Goal: Communication & Community: Answer question/provide support

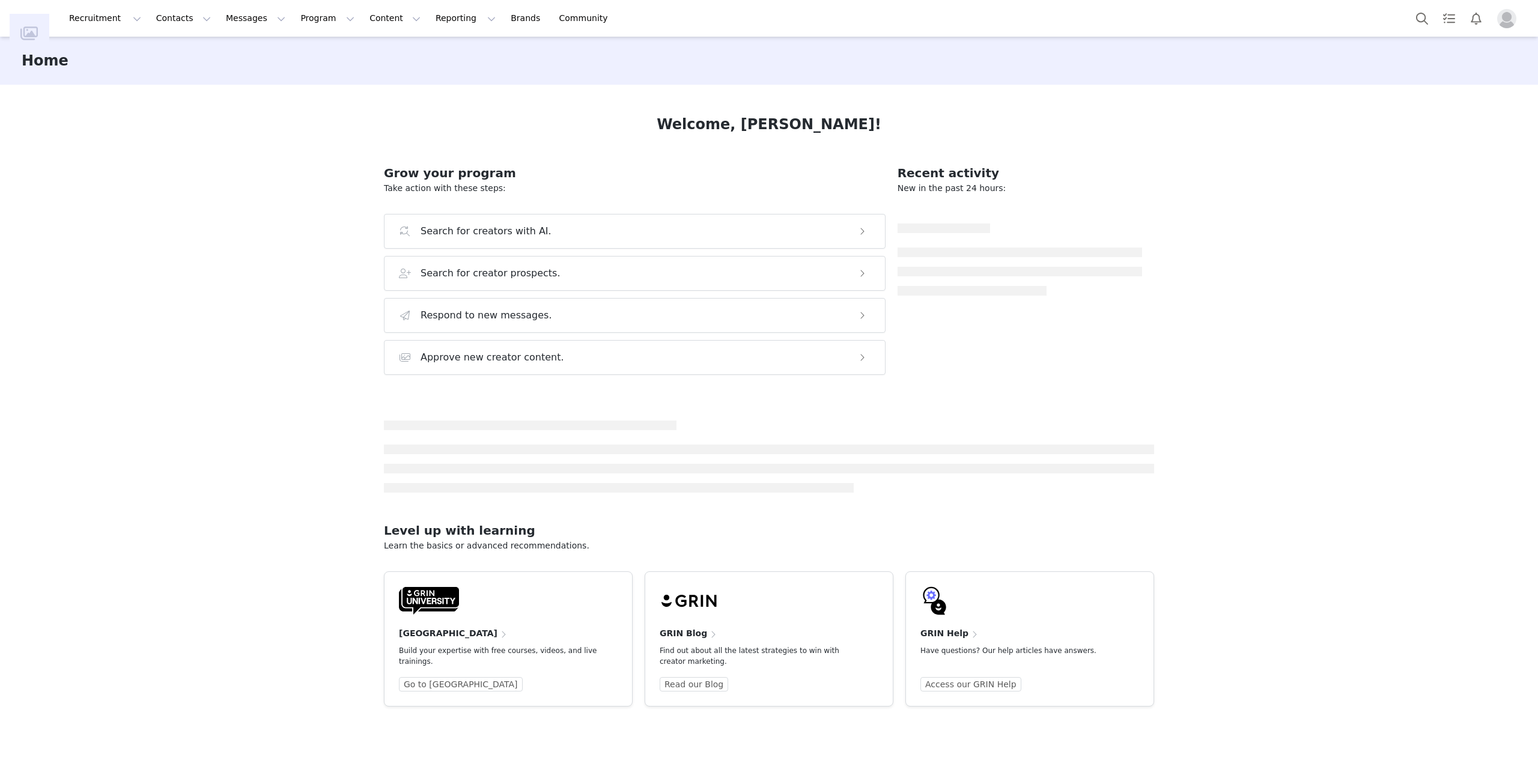
click at [1521, 20] on button "Profile" at bounding box center [1509, 19] width 38 height 20
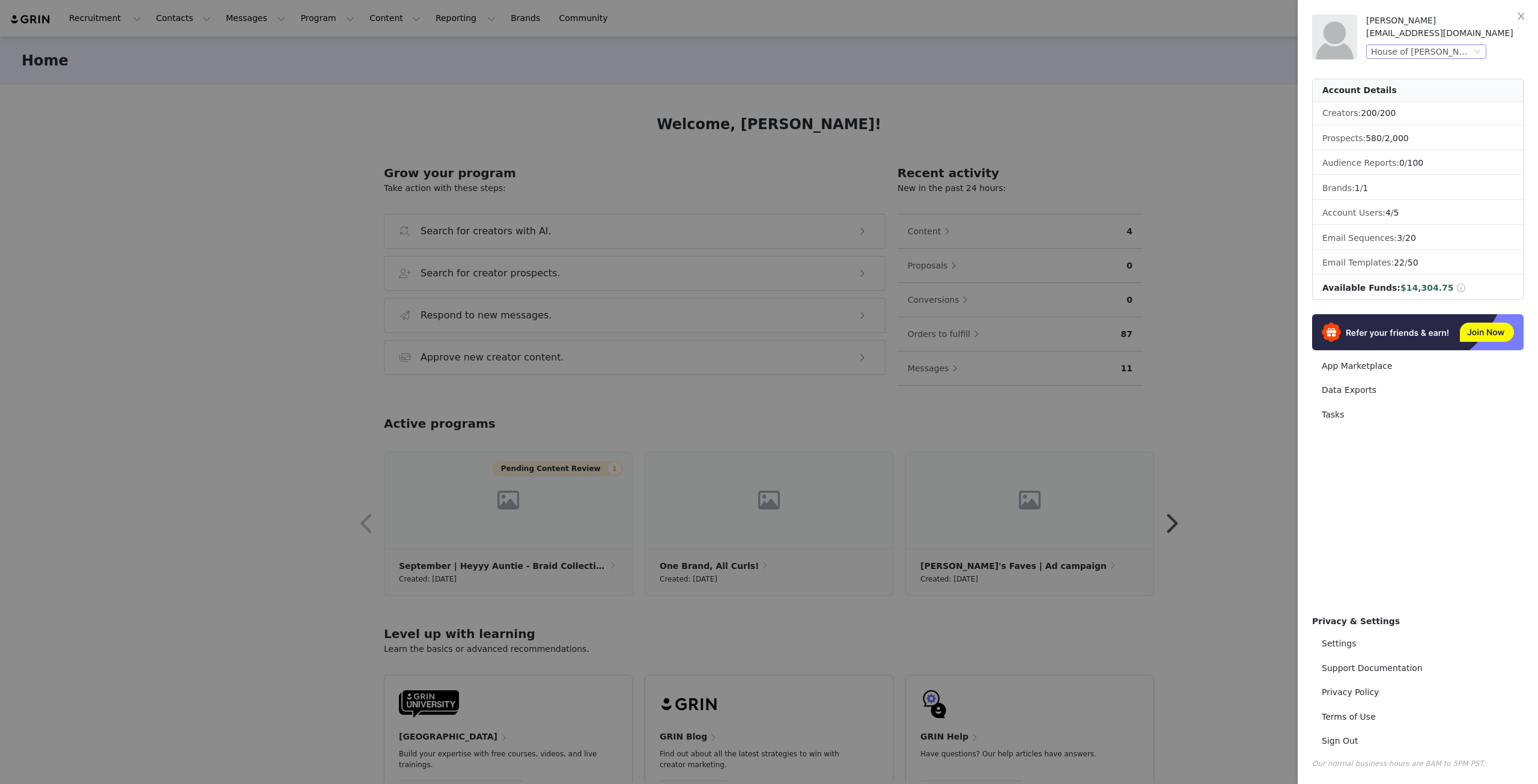
click at [1395, 49] on div "House of [PERSON_NAME], Inc. (Aunt [PERSON_NAME]’s)" at bounding box center [1421, 52] width 100 height 14
click at [1394, 89] on li "House of [PERSON_NAME], Inc. (Hollywood Beauty)" at bounding box center [1450, 92] width 168 height 20
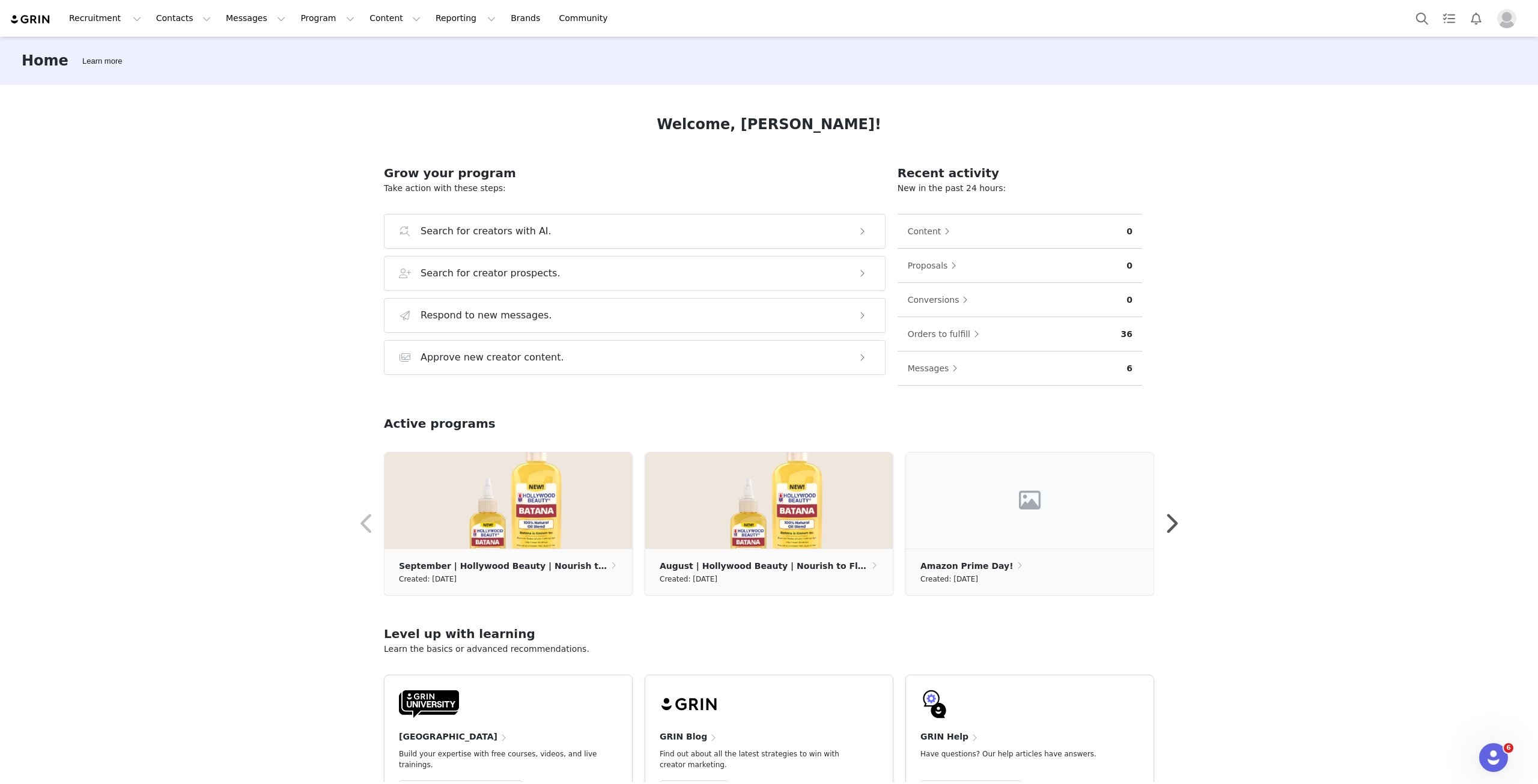
click at [1512, 18] on img "Profile" at bounding box center [1507, 19] width 20 height 20
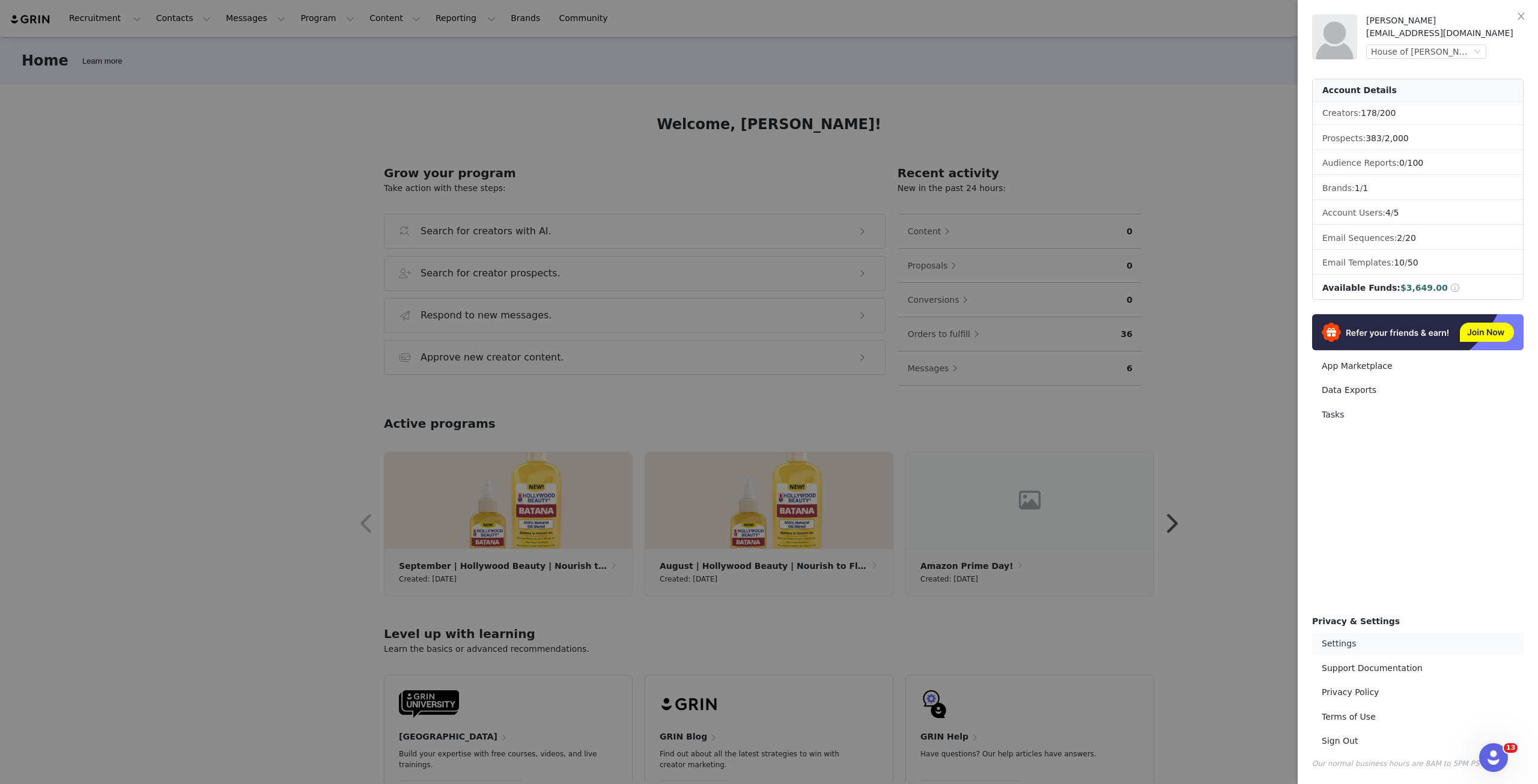
click at [1356, 650] on link "Settings" at bounding box center [1418, 644] width 212 height 22
select select "UTC"
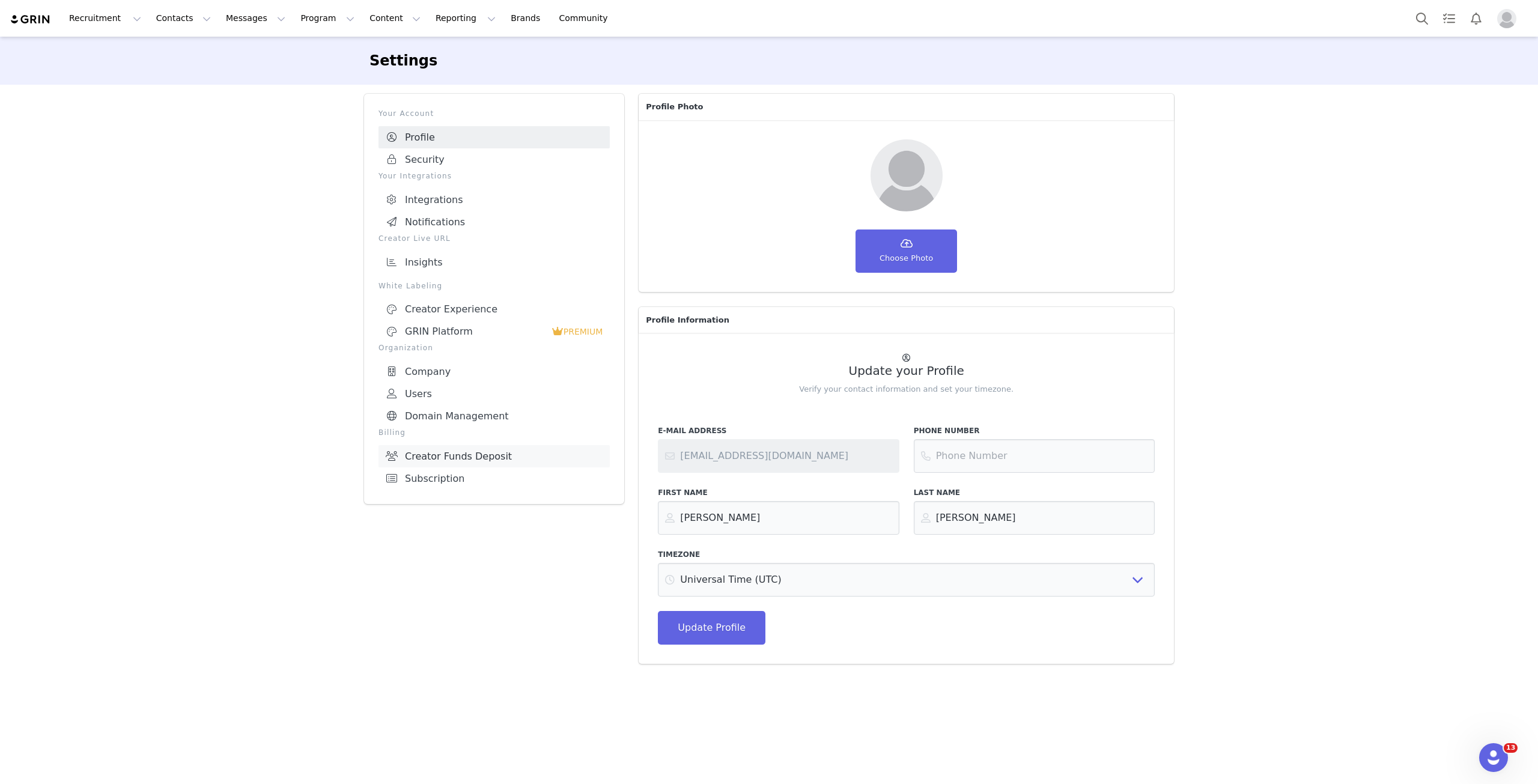
click at [465, 452] on link "Creator Funds Deposit" at bounding box center [494, 456] width 231 height 22
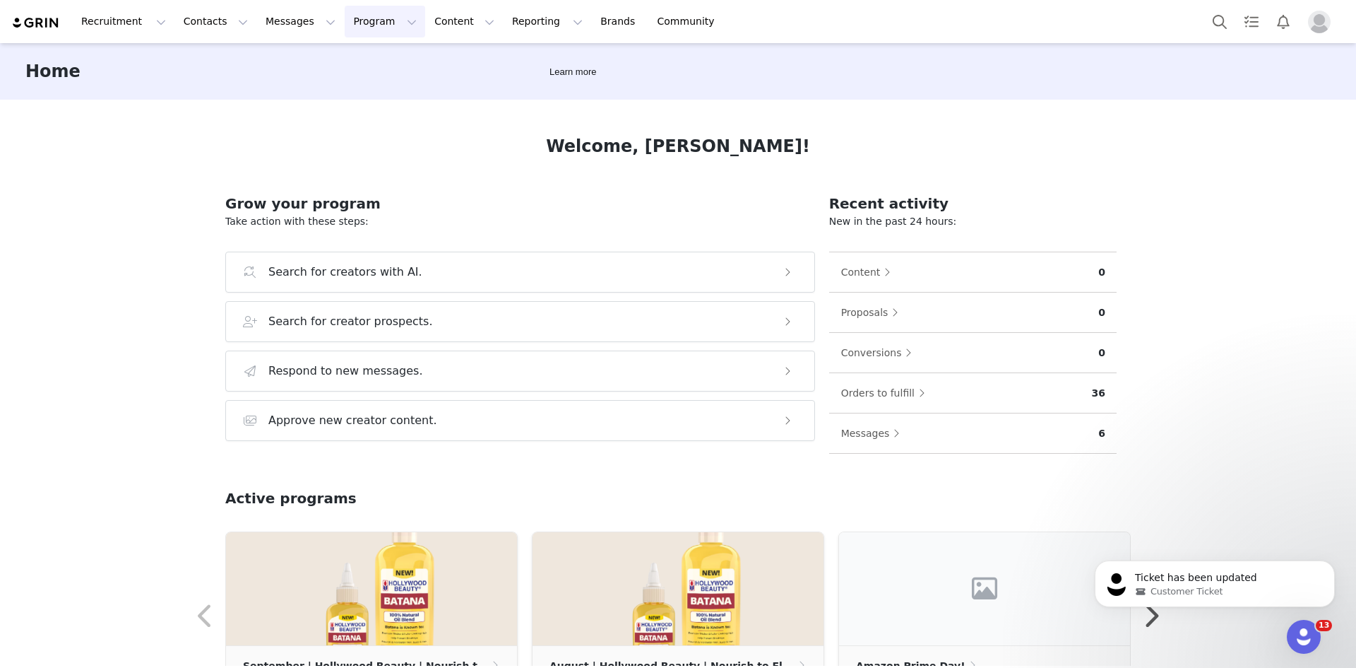
click at [345, 23] on button "Program Program" at bounding box center [385, 22] width 81 height 32
click at [340, 68] on p "Activations" at bounding box center [348, 62] width 54 height 15
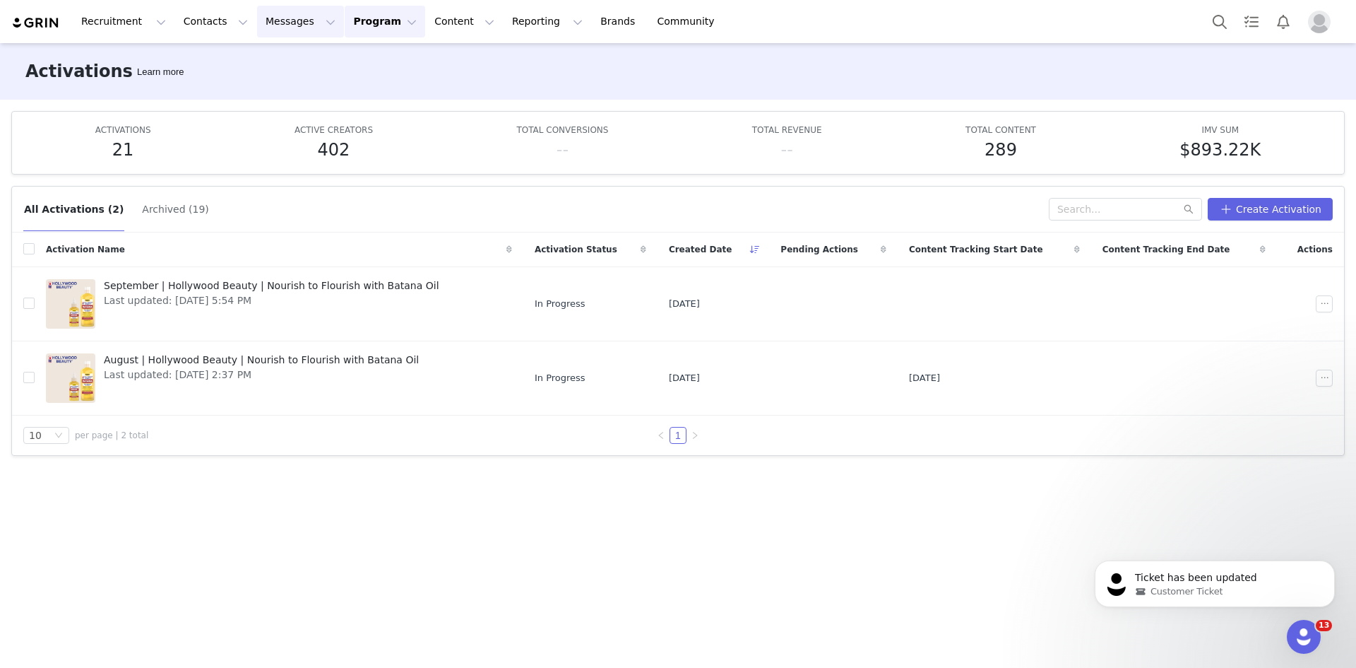
click at [259, 18] on button "Messages Messages" at bounding box center [300, 22] width 87 height 32
click at [278, 93] on div "Inbox" at bounding box center [289, 88] width 95 height 15
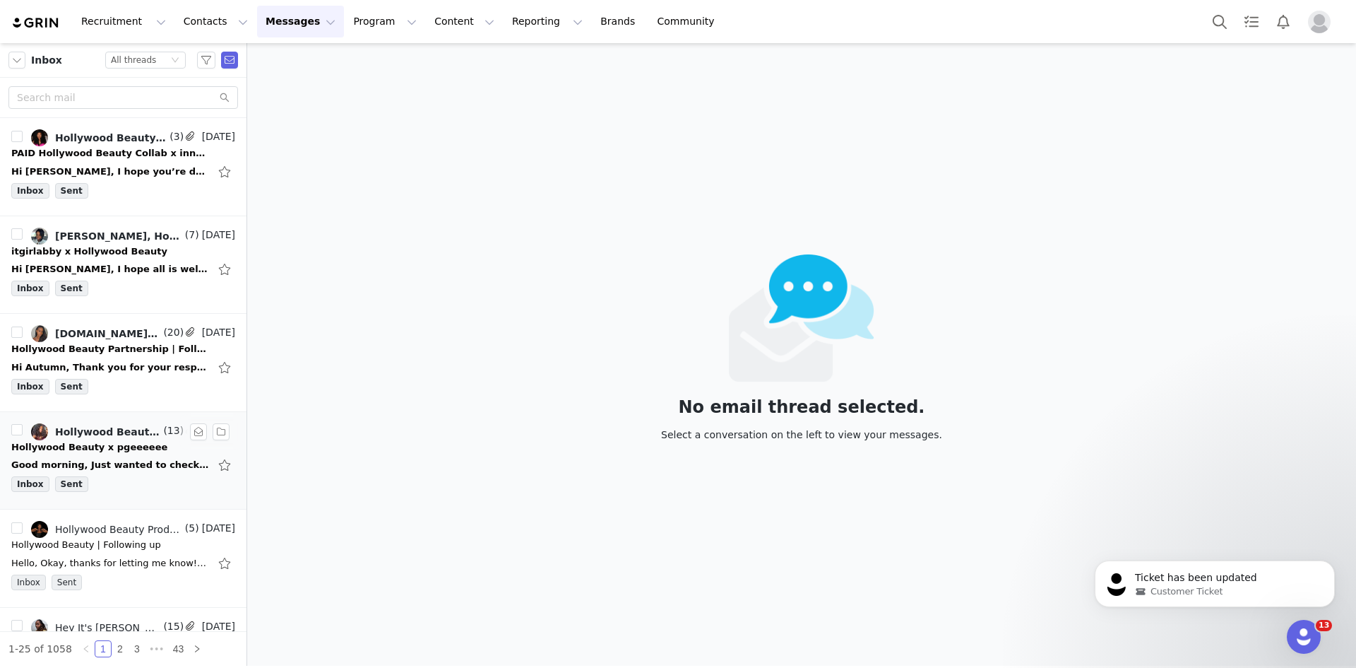
click at [116, 412] on div "Hollywood Beauty x pgeeeeee" at bounding box center [89, 447] width 156 height 14
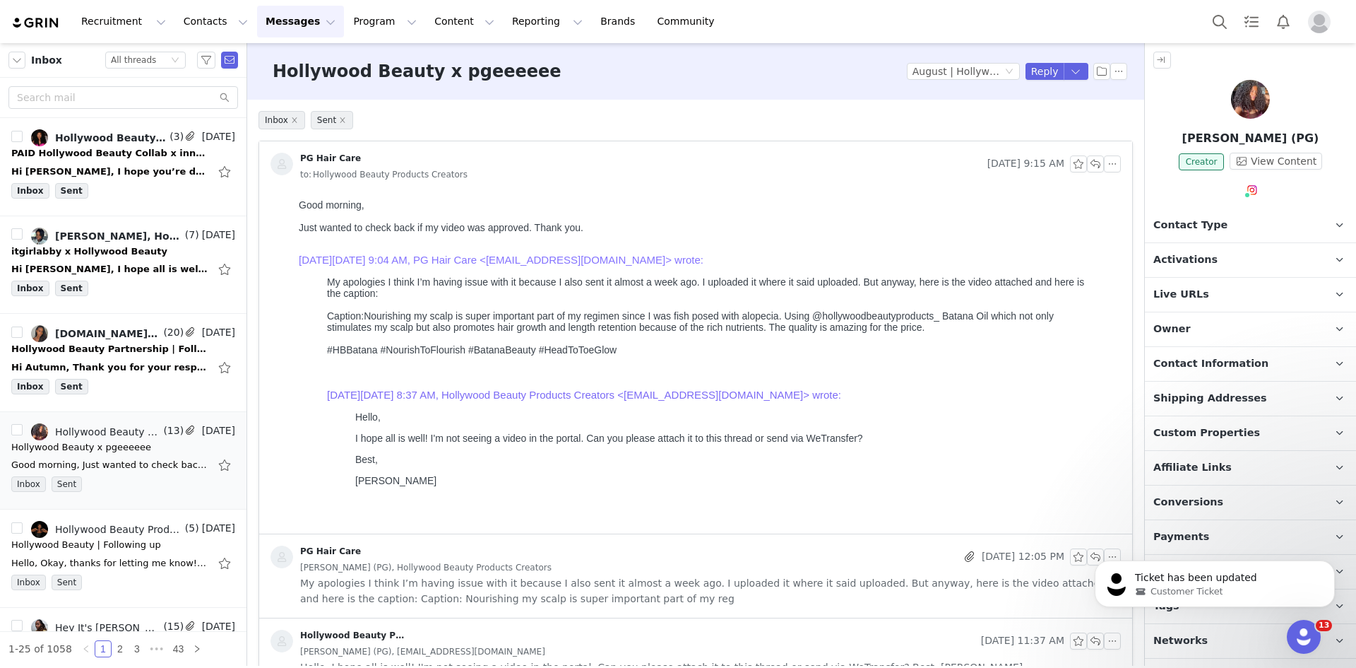
click at [450, 412] on div "Paige (PG), Hollywood Beauty Products Creators" at bounding box center [710, 567] width 821 height 16
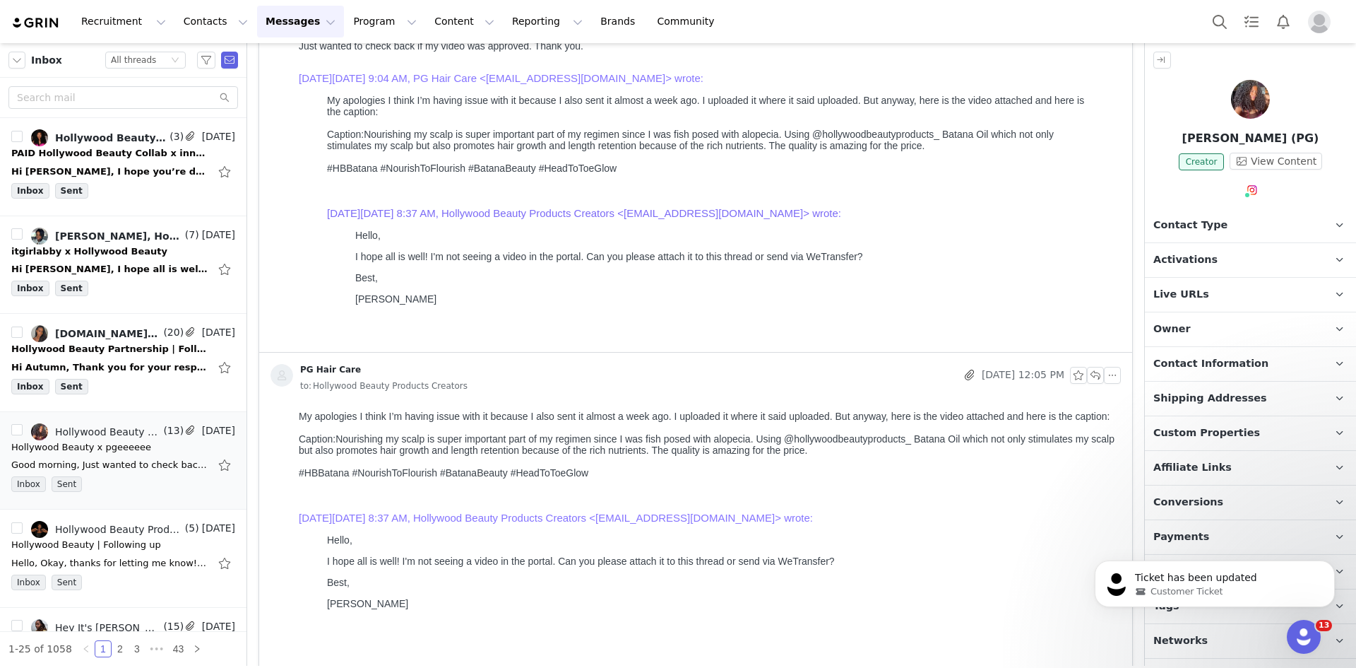
scroll to position [353, 0]
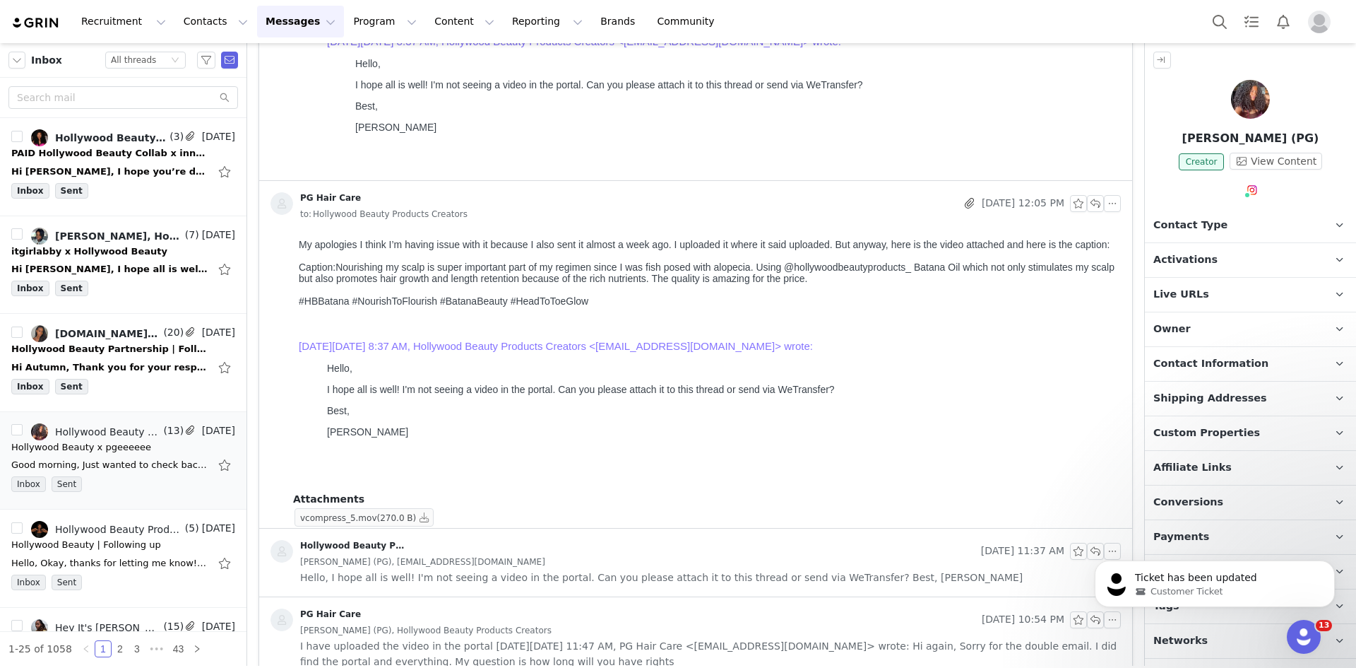
click at [360, 412] on span "vcompress_5.mov" at bounding box center [338, 518] width 77 height 10
click at [399, 412] on span "(270.0 B)" at bounding box center [397, 518] width 40 height 10
click at [416, 412] on button "button" at bounding box center [424, 517] width 17 height 17
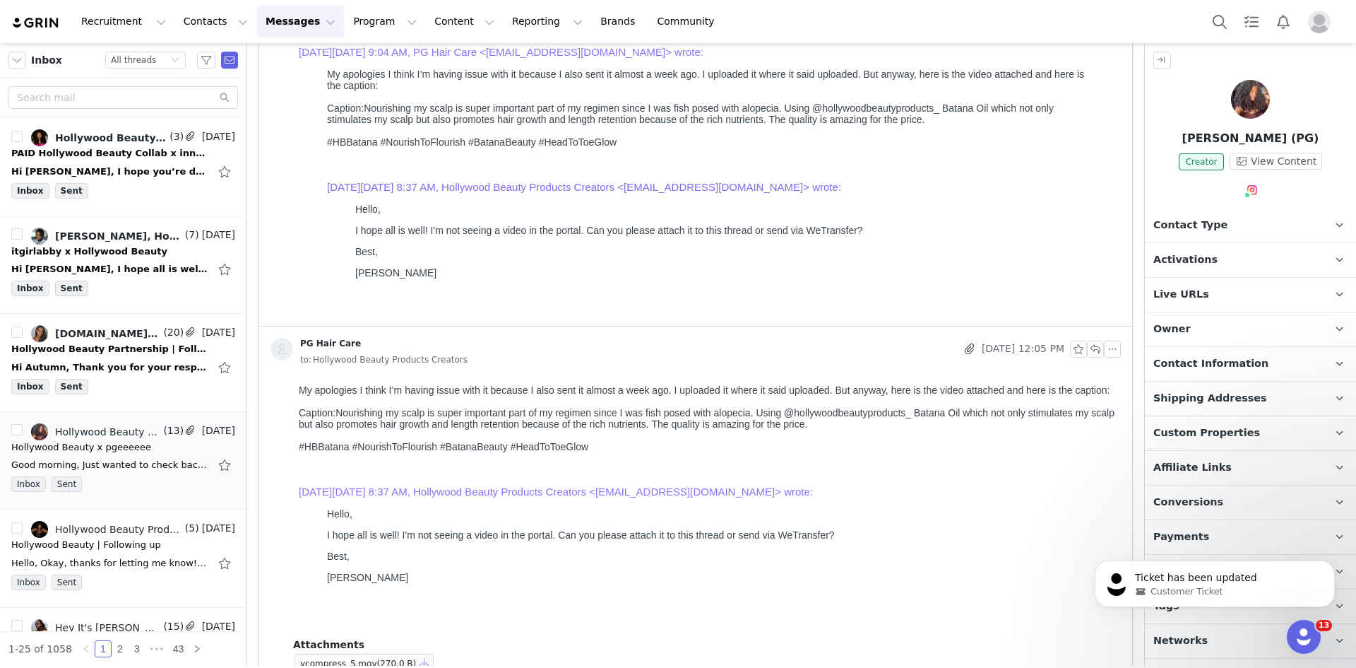
scroll to position [0, 0]
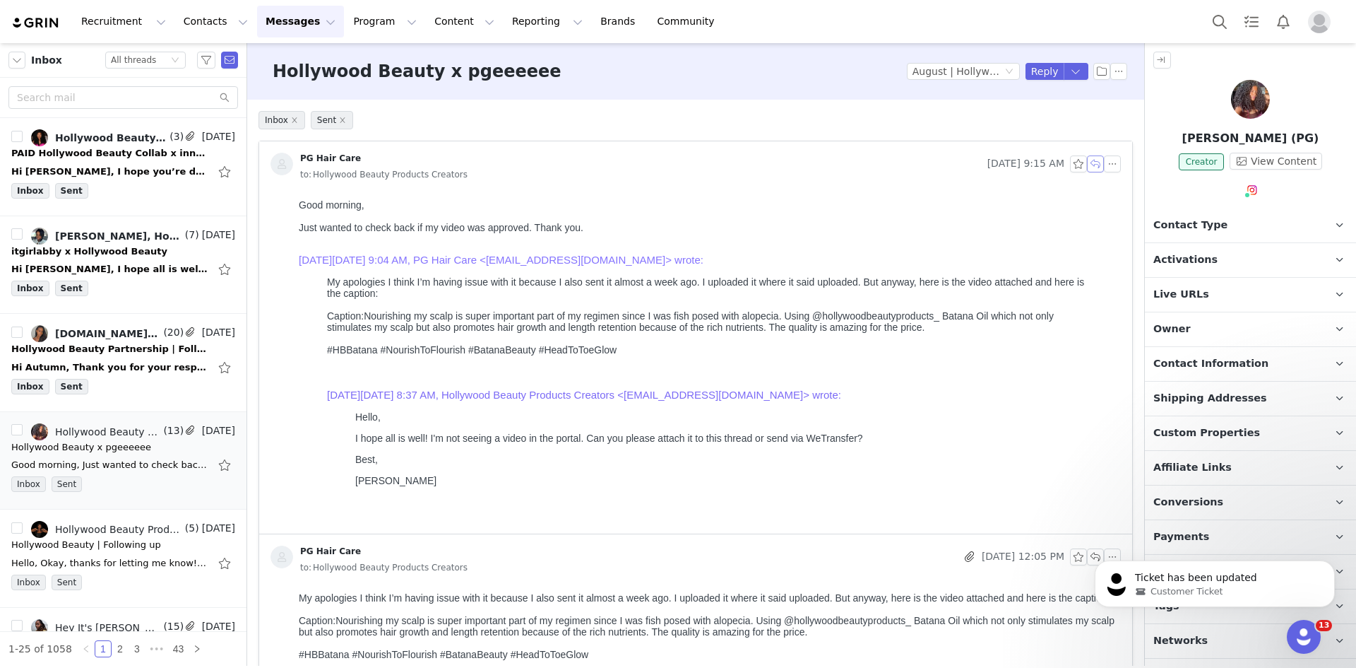
click at [450, 162] on button "button" at bounding box center [1095, 163] width 17 height 17
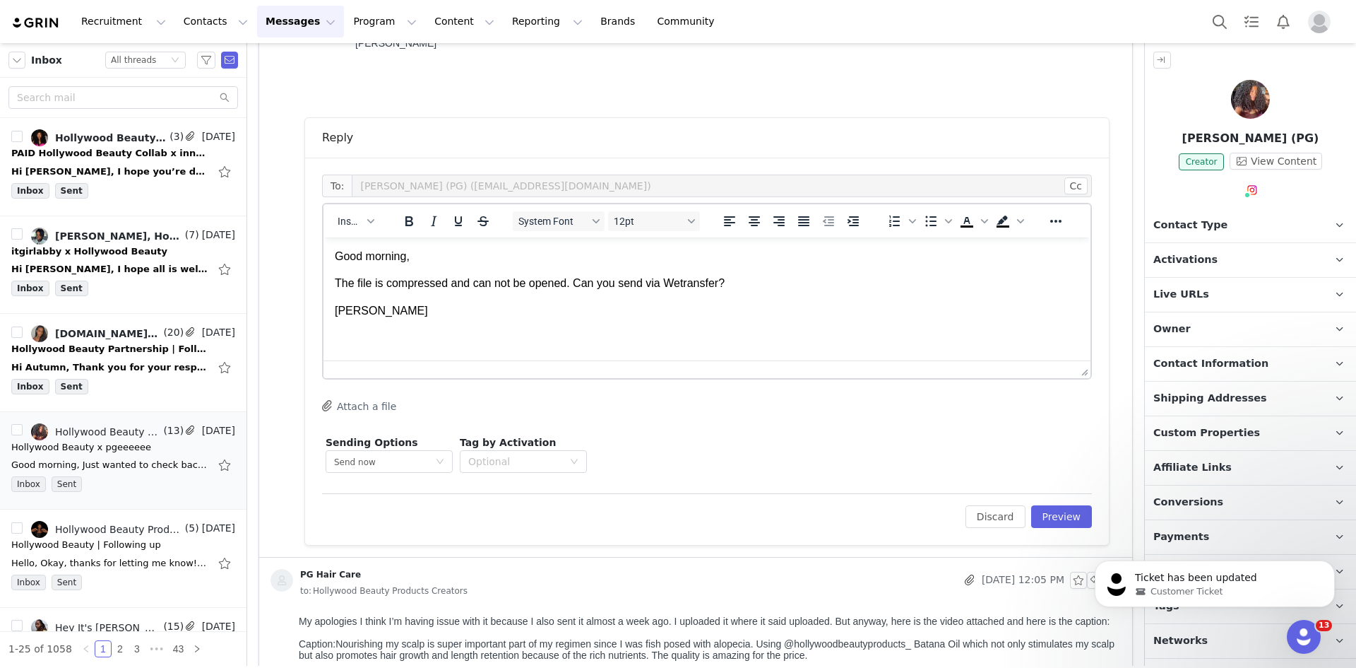
click at [450, 412] on div "To: Paige (PG) (pghaircare@yahoo.com) Cc Cc: Insert System Font 12pt To open th…" at bounding box center [707, 351] width 804 height 387
click at [450, 412] on button "Preview" at bounding box center [1061, 516] width 61 height 23
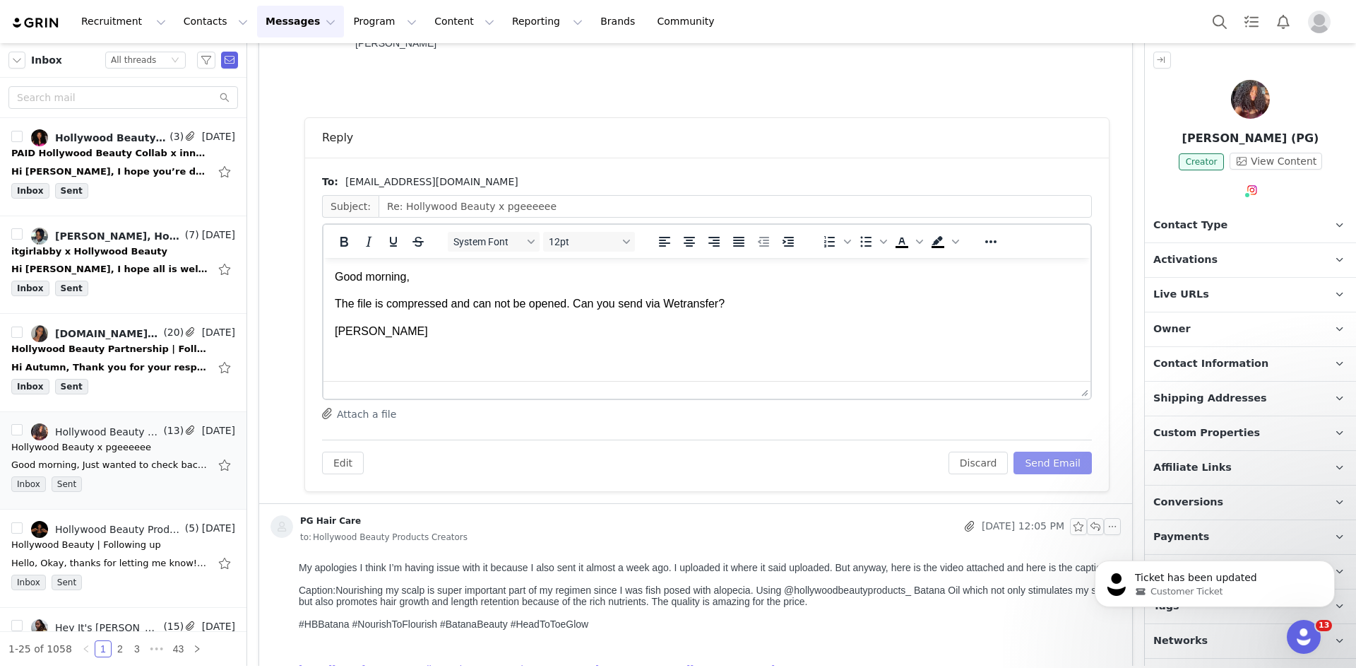
click at [450, 412] on button "Send Email" at bounding box center [1053, 462] width 78 height 23
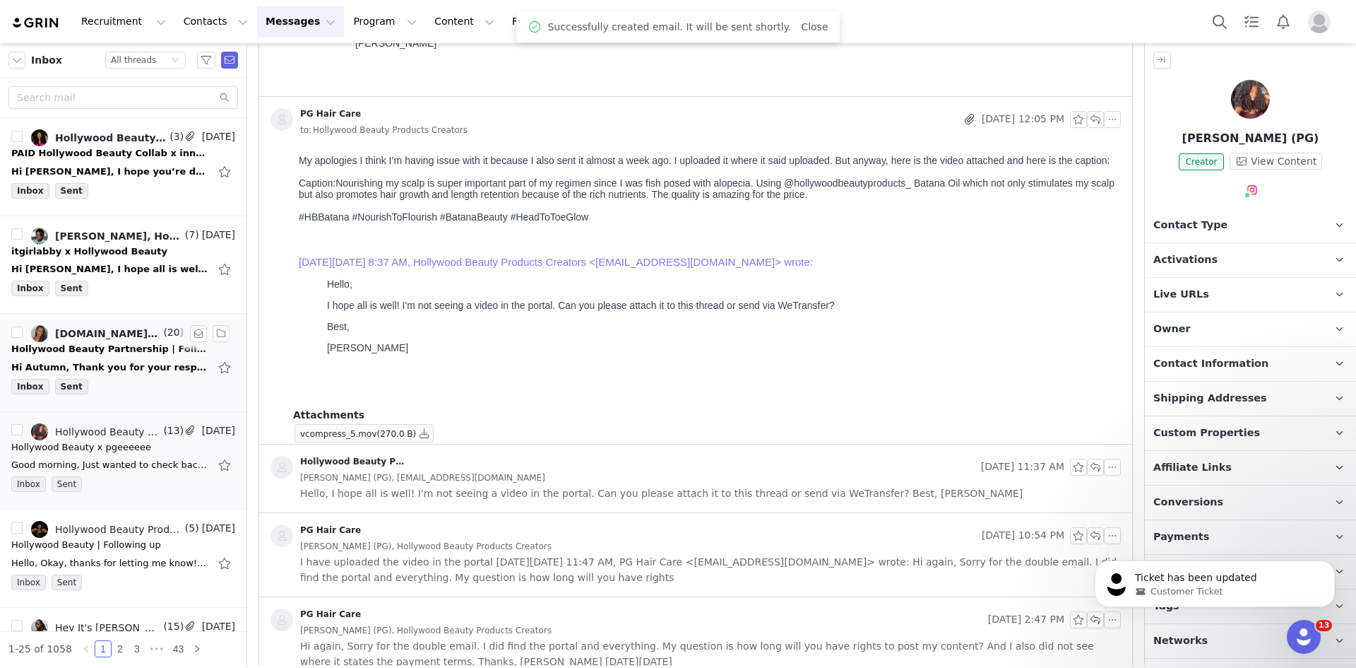
click at [137, 343] on div "Hollywood Beauty Partnership | Following Up" at bounding box center [110, 349] width 198 height 14
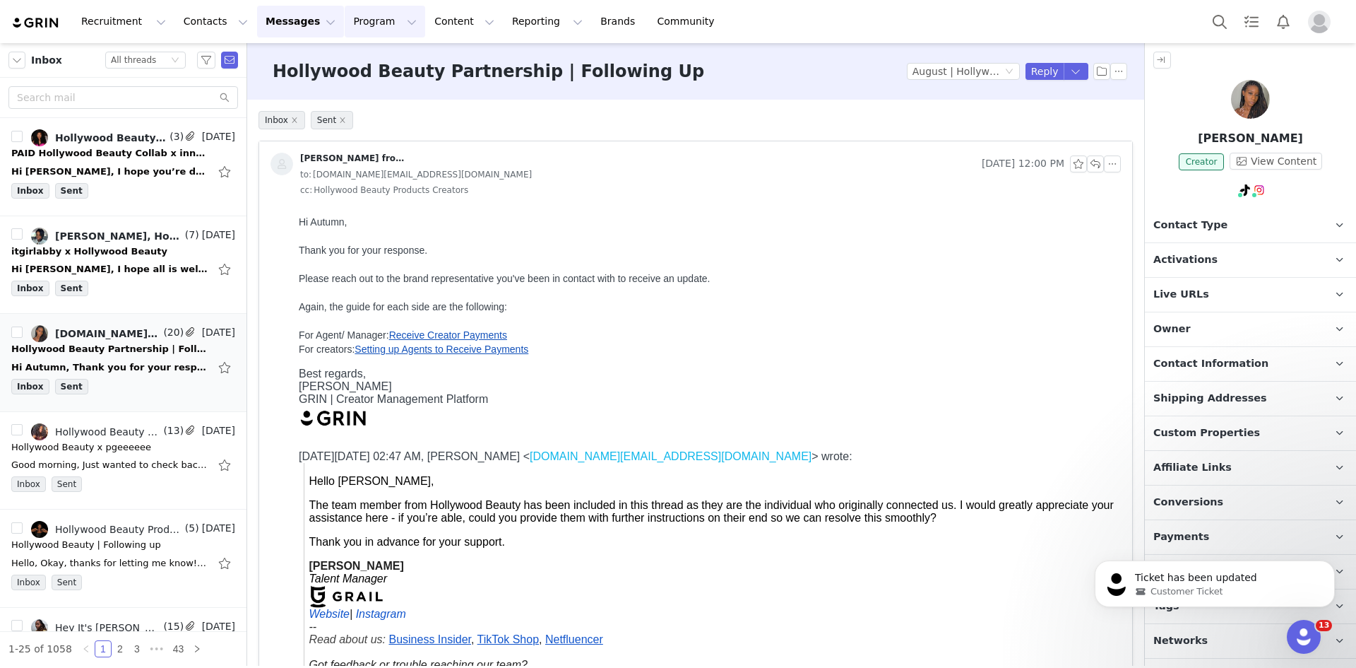
click at [345, 25] on button "Program Program" at bounding box center [385, 22] width 81 height 32
click at [354, 69] on p "Activations" at bounding box center [348, 62] width 54 height 15
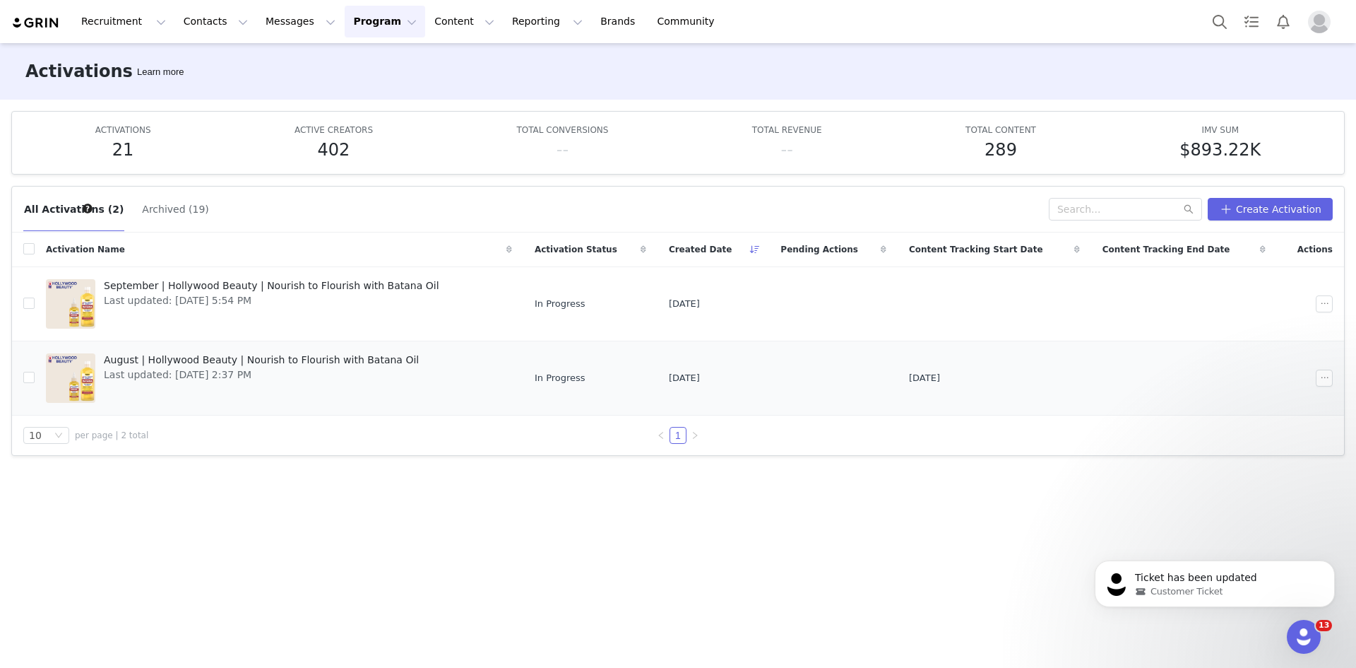
click at [225, 357] on span "August | Hollywood Beauty | Nourish to Flourish with Batana Oil" at bounding box center [261, 359] width 315 height 15
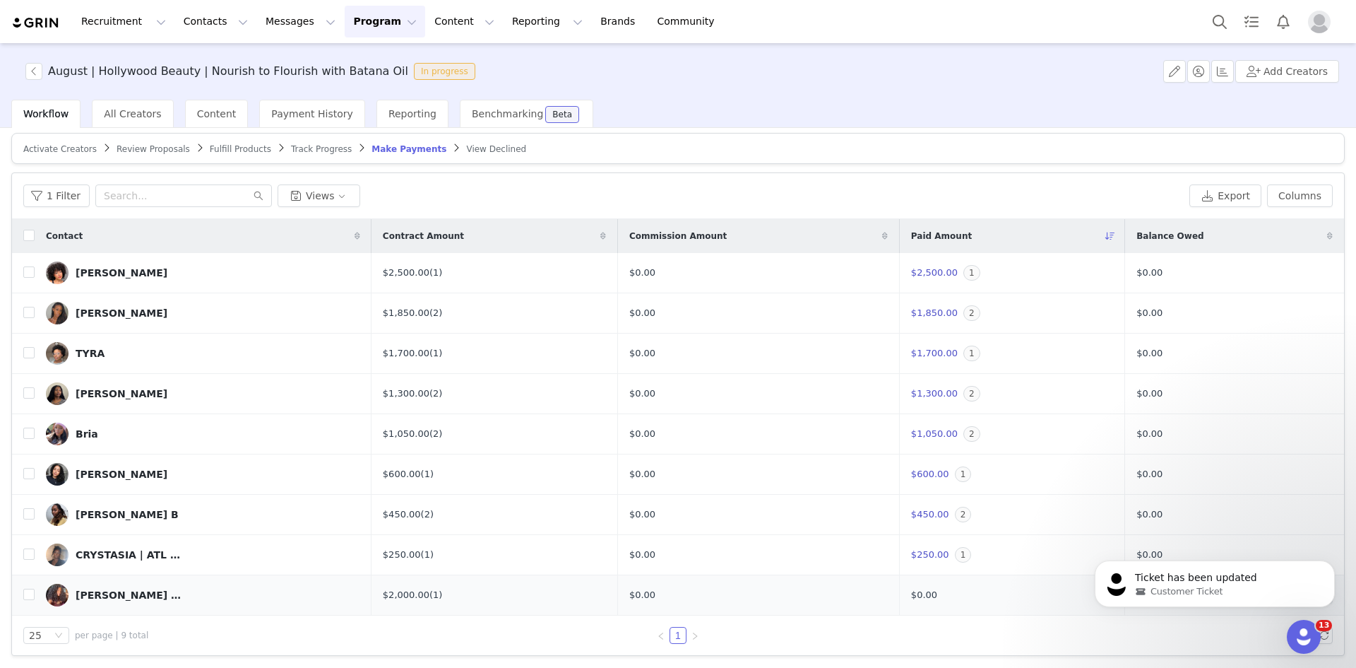
scroll to position [8, 0]
click at [450, 412] on button "Dismiss notification" at bounding box center [1331, 564] width 18 height 18
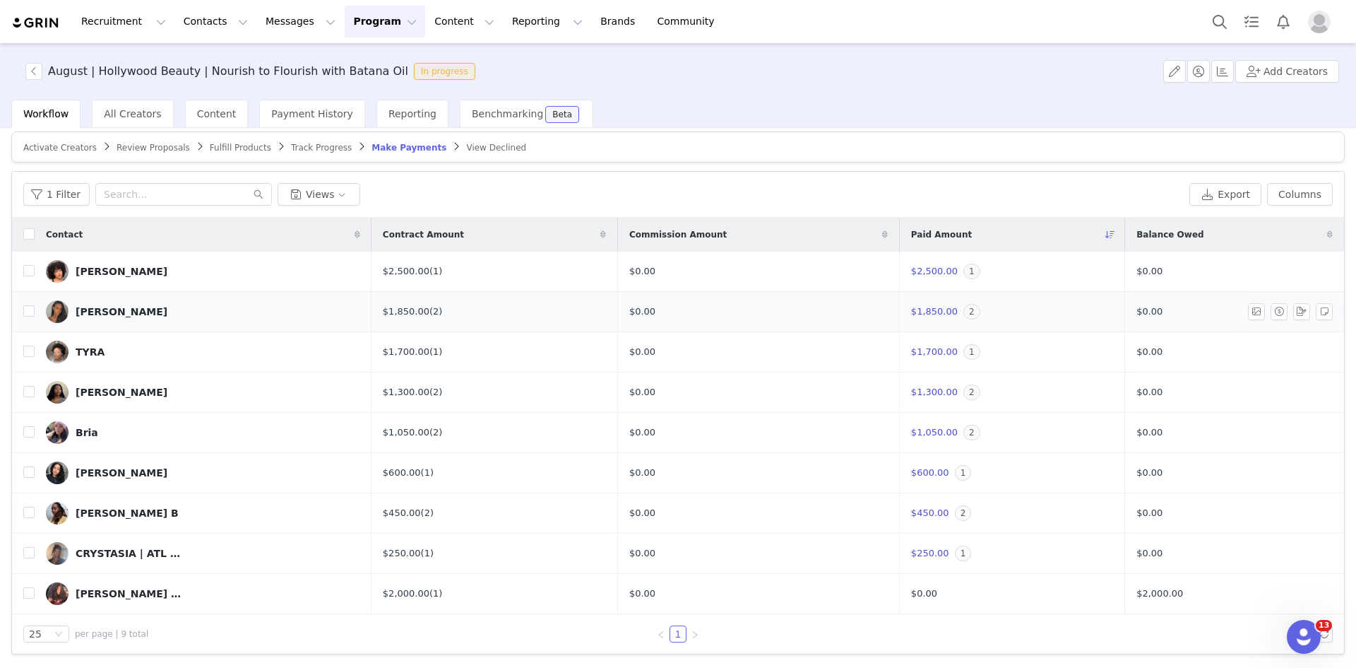
click at [64, 305] on img at bounding box center [57, 311] width 23 height 23
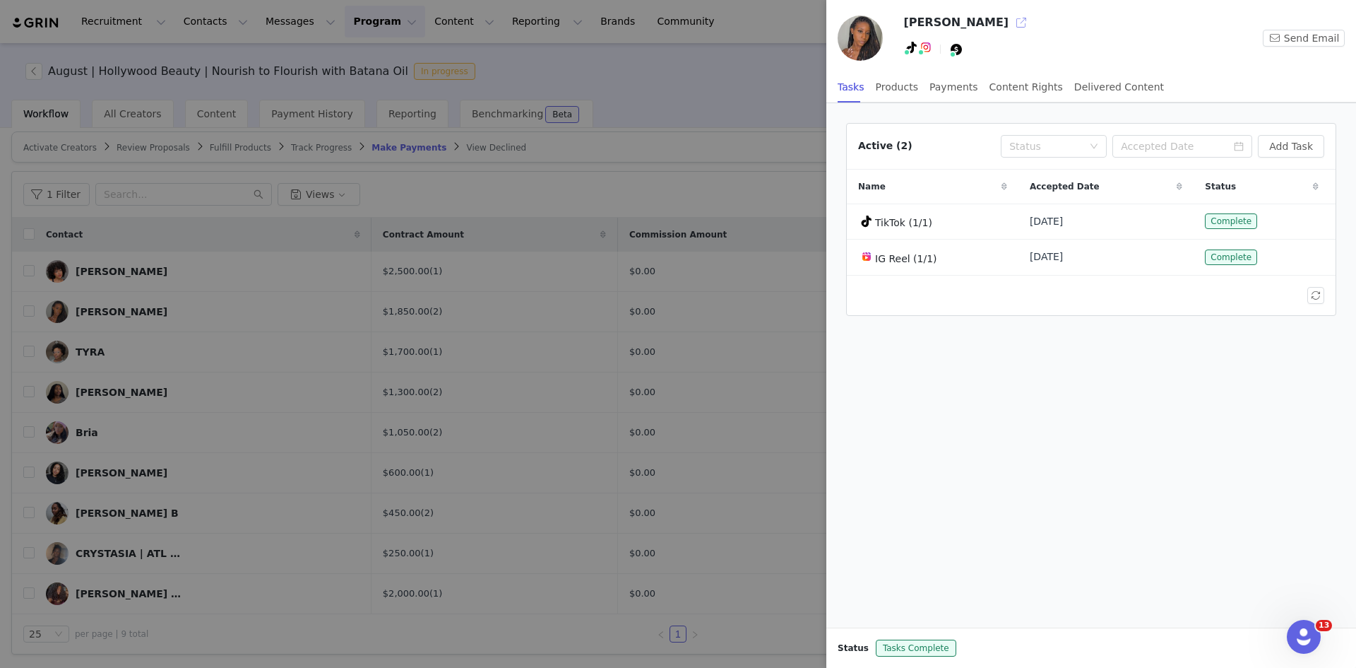
click at [450, 22] on button "button" at bounding box center [1021, 22] width 23 height 23
click at [450, 86] on div "Payments" at bounding box center [954, 87] width 49 height 32
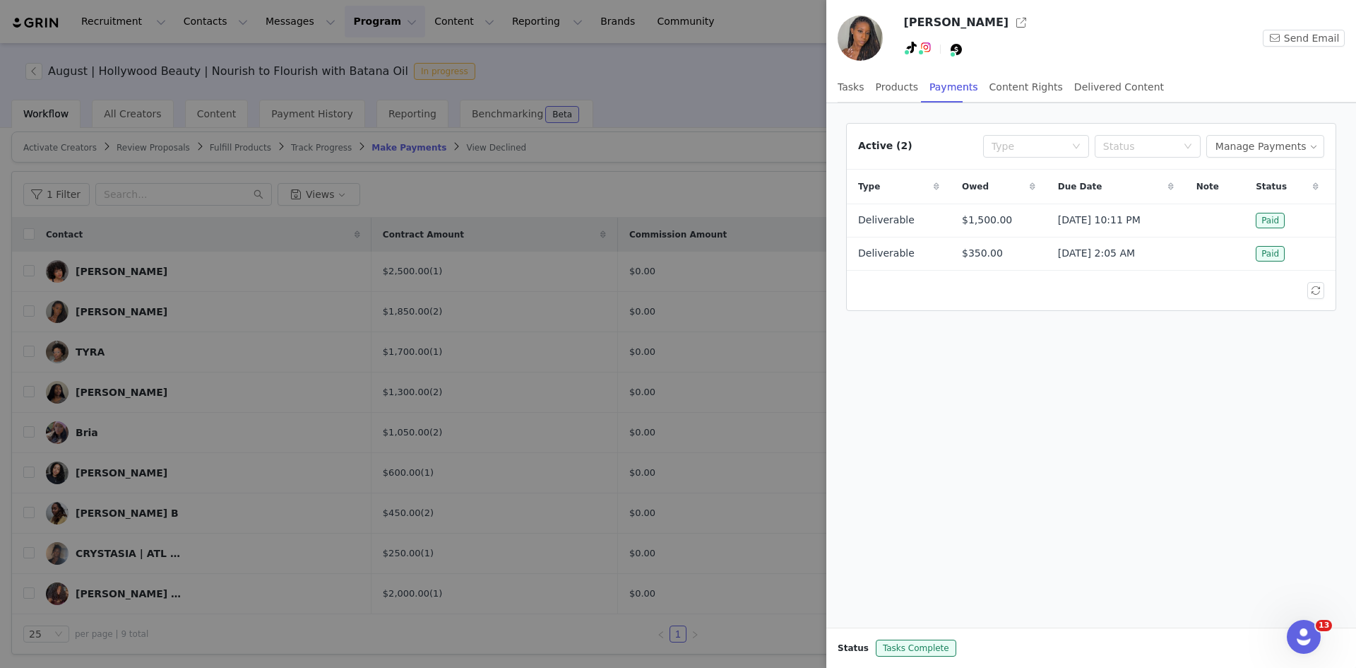
click at [328, 23] on div at bounding box center [678, 334] width 1356 height 668
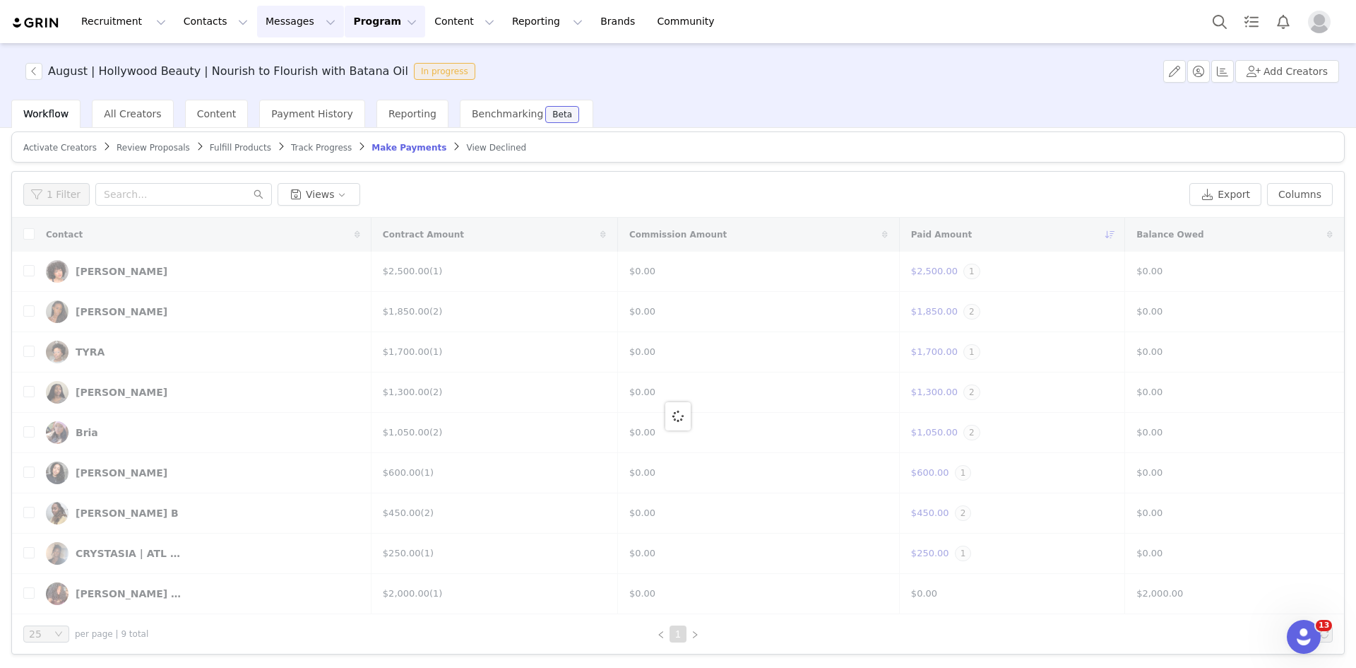
click at [264, 13] on button "Messages Messages" at bounding box center [300, 22] width 87 height 32
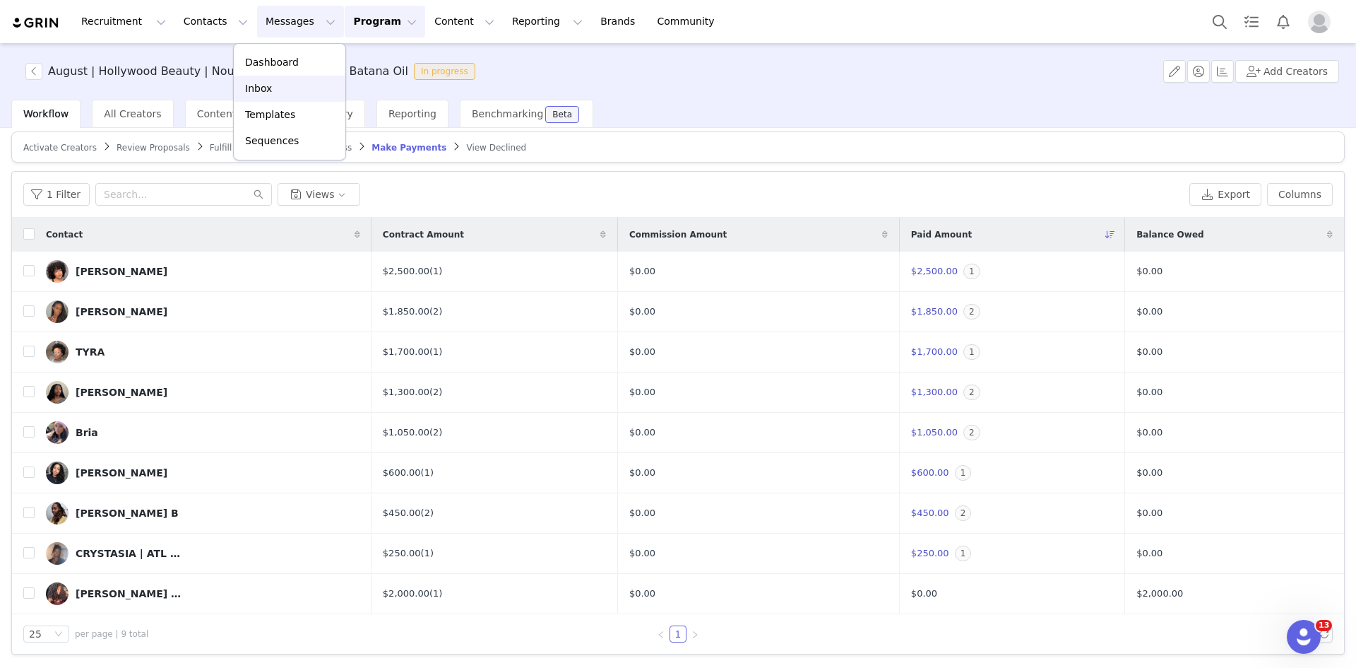
click at [261, 83] on p "Inbox" at bounding box center [258, 88] width 27 height 15
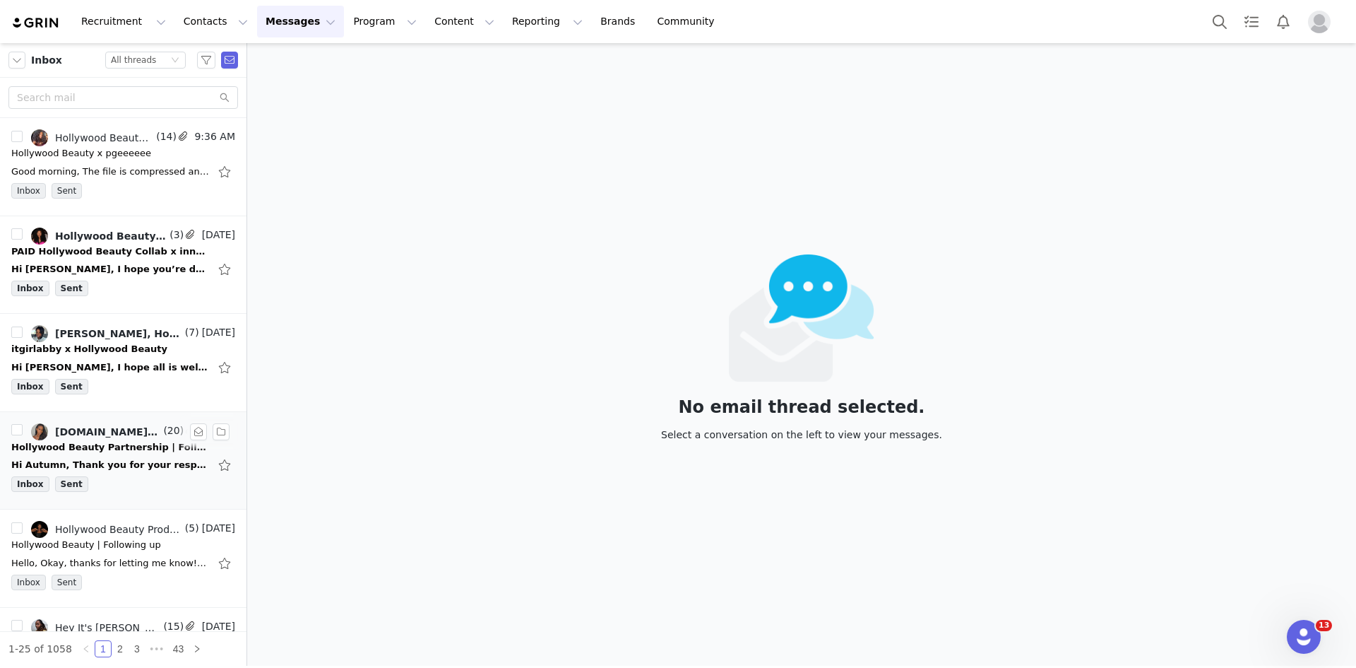
click at [143, 412] on div "Inbox Sent" at bounding box center [123, 486] width 224 height 21
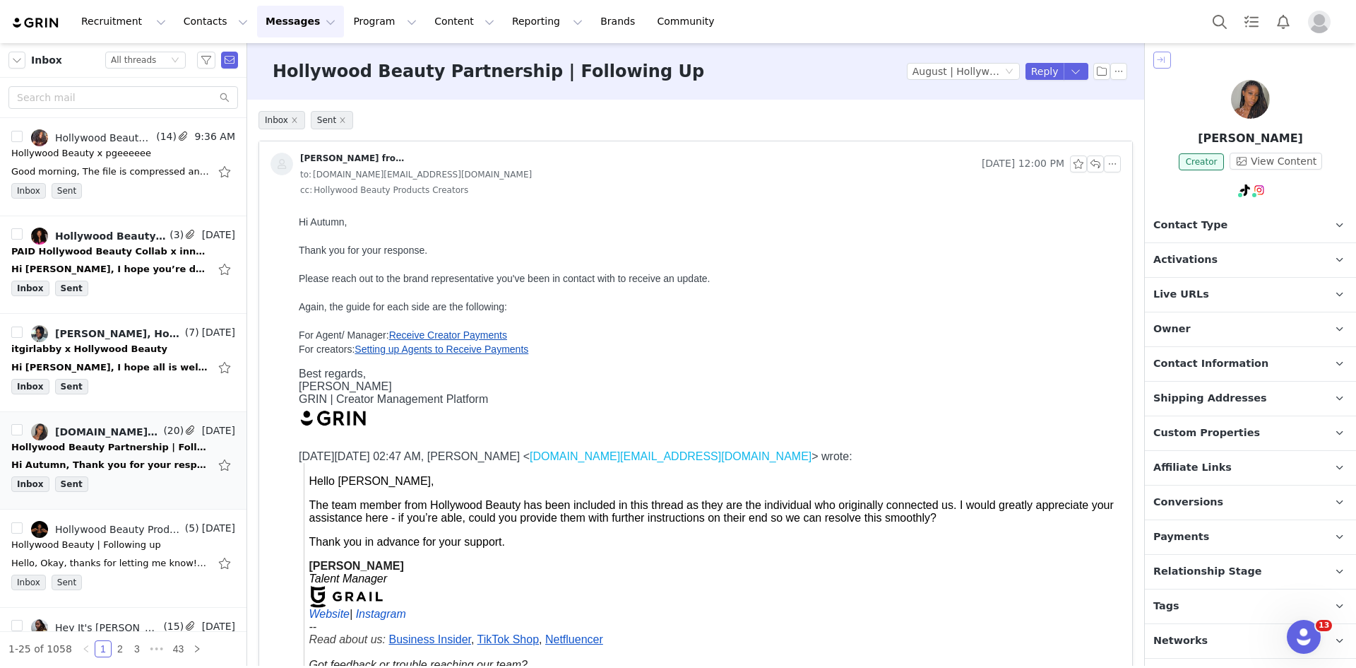
drag, startPoint x: 1166, startPoint y: 62, endPoint x: 1158, endPoint y: 134, distance: 71.7
click at [450, 134] on div "Rachel Edler Creator View Content Contact Type Contact type can be Creator, Pro…" at bounding box center [1250, 354] width 211 height 622
click at [450, 59] on button "button" at bounding box center [1163, 60] width 18 height 17
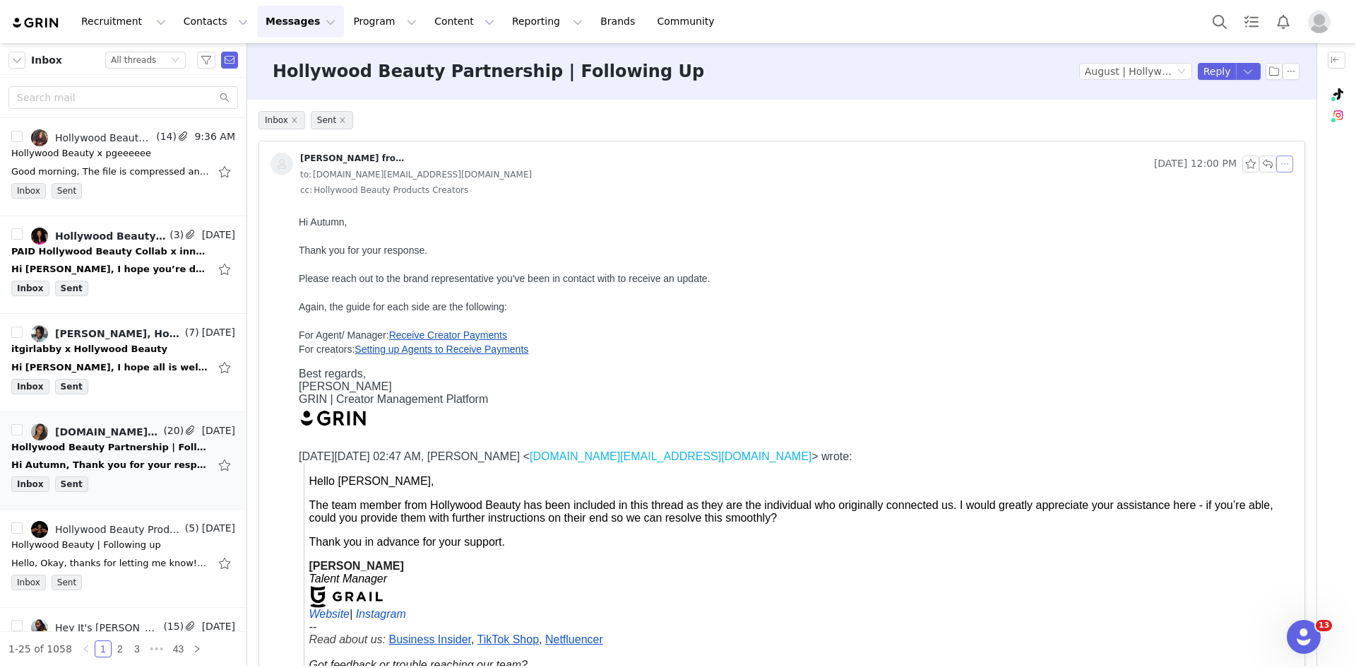
click at [450, 162] on button "button" at bounding box center [1284, 163] width 17 height 17
click at [450, 180] on li "Reply All" at bounding box center [1296, 189] width 60 height 23
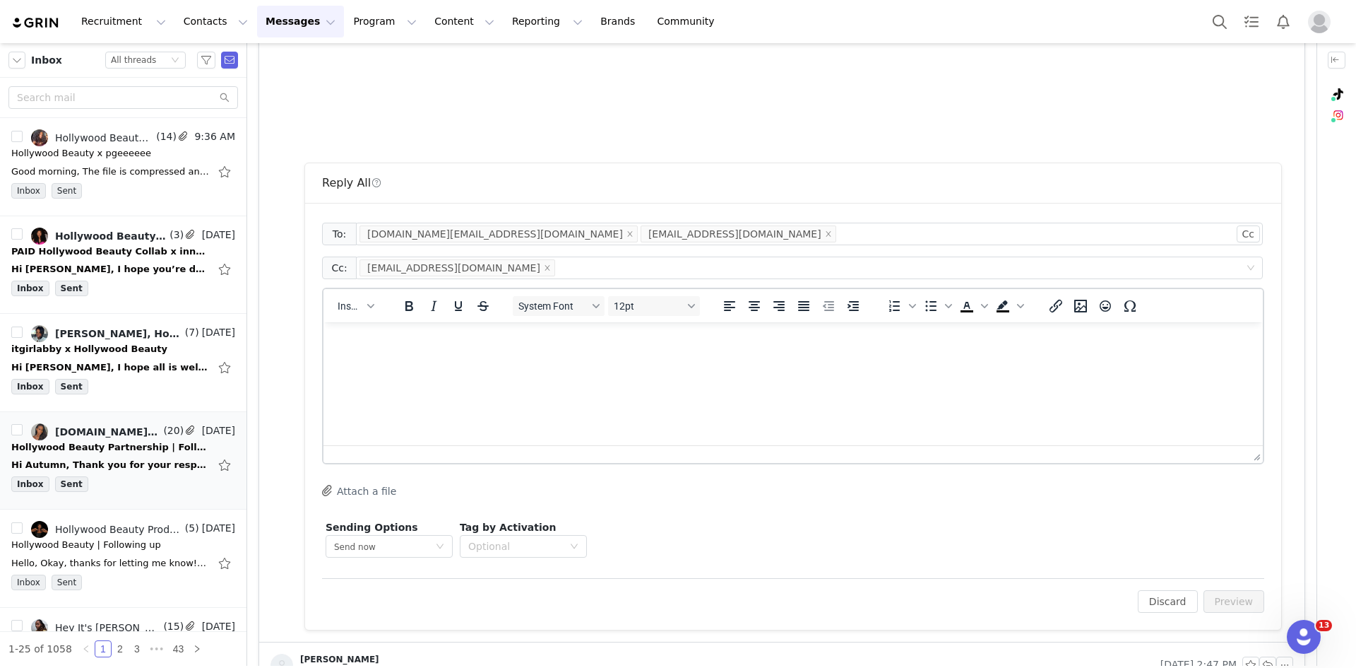
scroll to position [5967, 0]
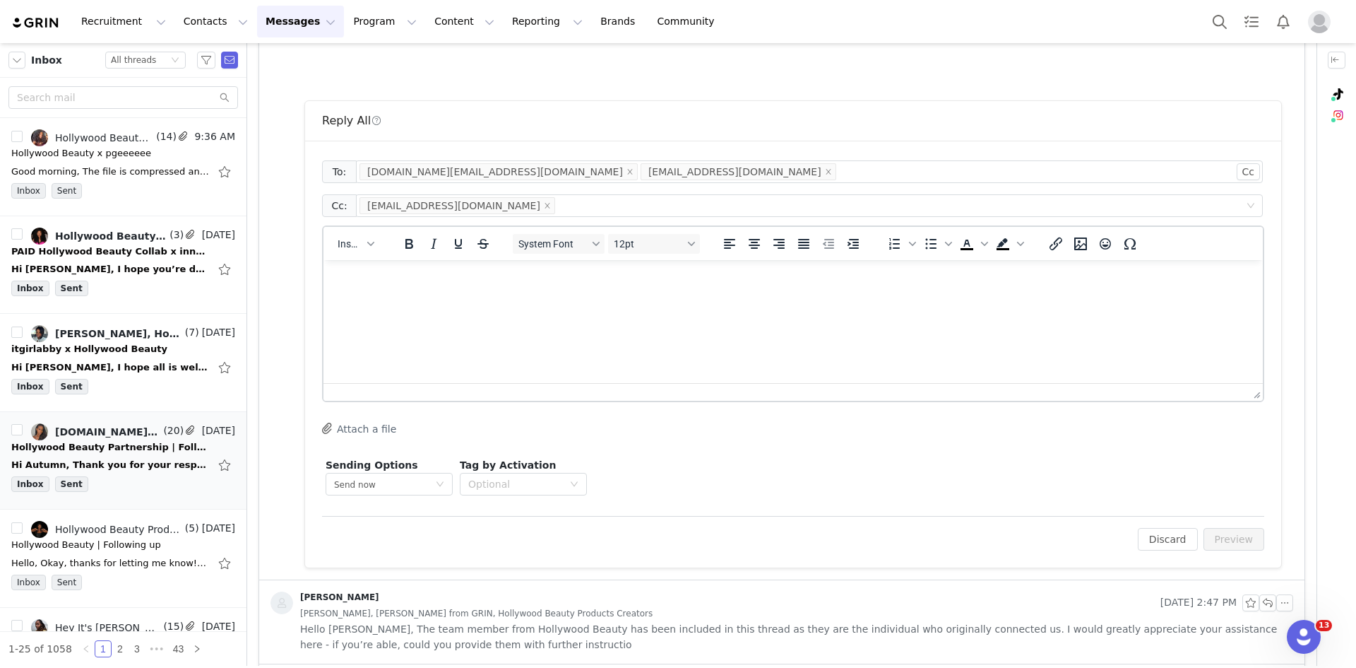
click at [450, 298] on html at bounding box center [794, 279] width 940 height 38
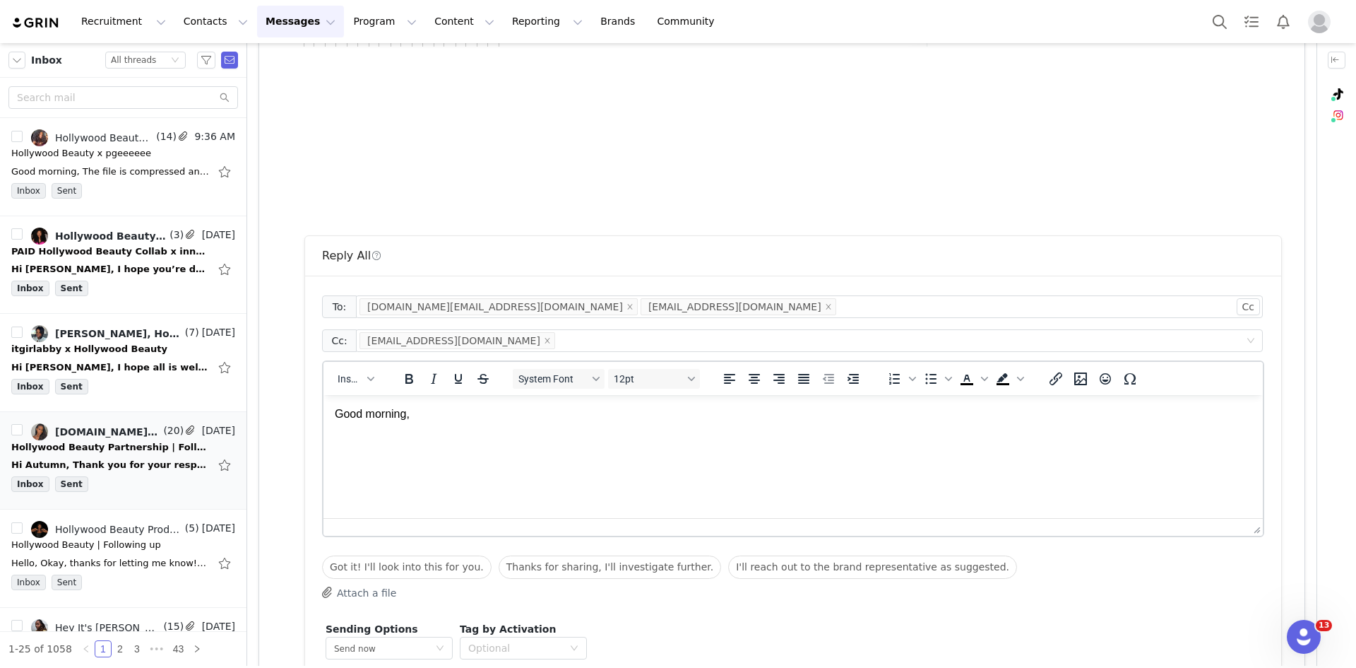
scroll to position [5861, 0]
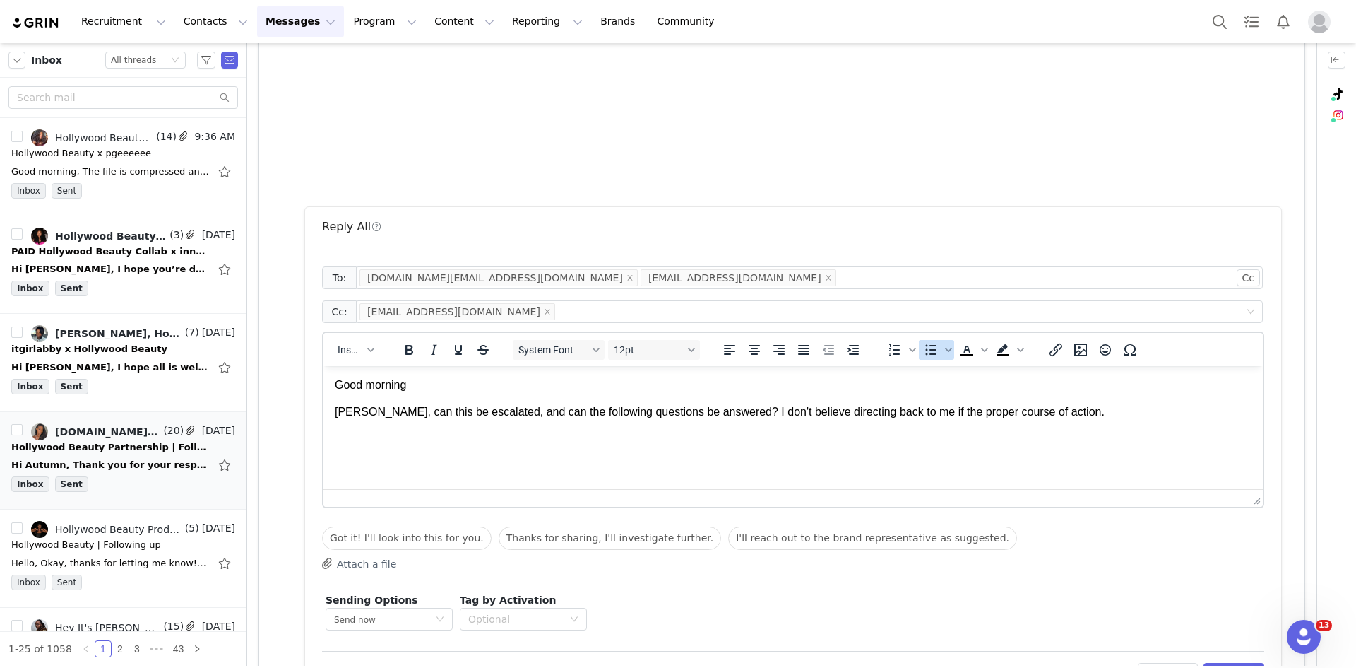
click at [450, 350] on icon "Bullet list" at bounding box center [931, 349] width 17 height 17
click at [450, 412] on p "Marie, can this be escalated, and can the following questions be answered? I do…" at bounding box center [793, 412] width 917 height 16
click at [450, 412] on li "What account did the $1500 clear to? Typically" at bounding box center [807, 440] width 889 height 16
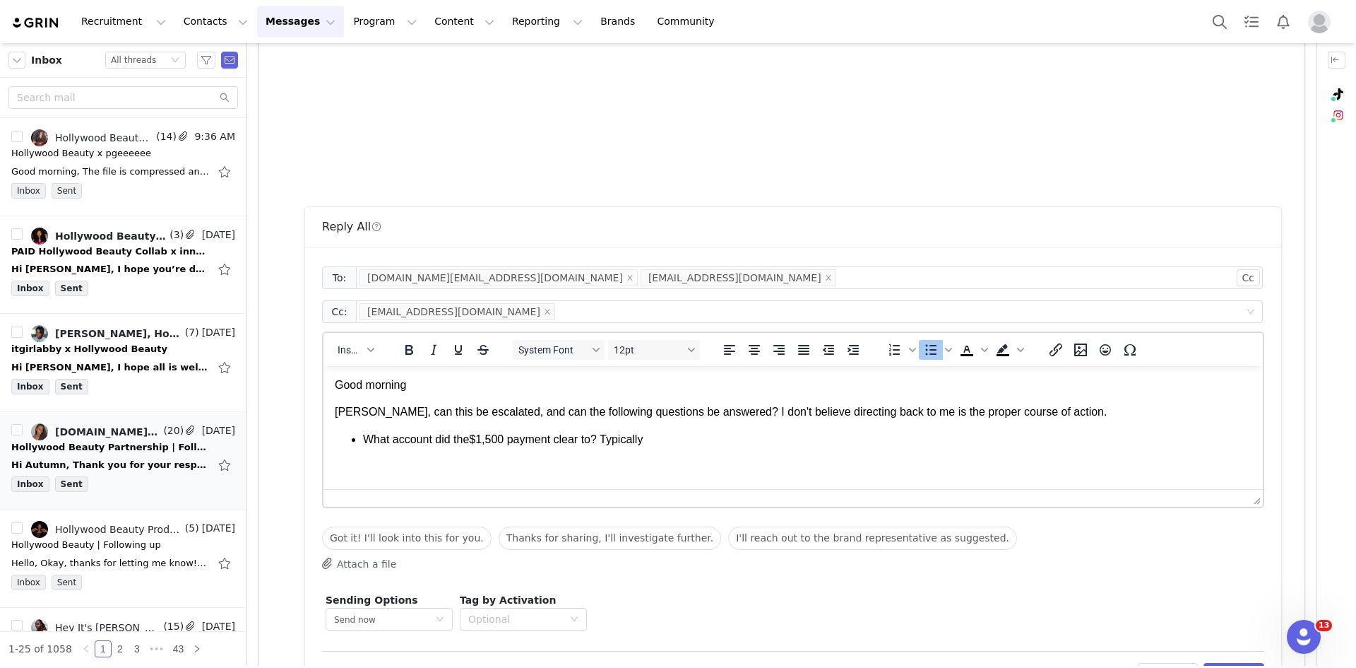
click at [450, 412] on li "What account did the $1, 500 payment clear to? Typically" at bounding box center [807, 440] width 889 height 16
click at [450, 412] on li "What account did the $1, 500 payment clear to? If you can provide an email addr…" at bounding box center [807, 440] width 889 height 16
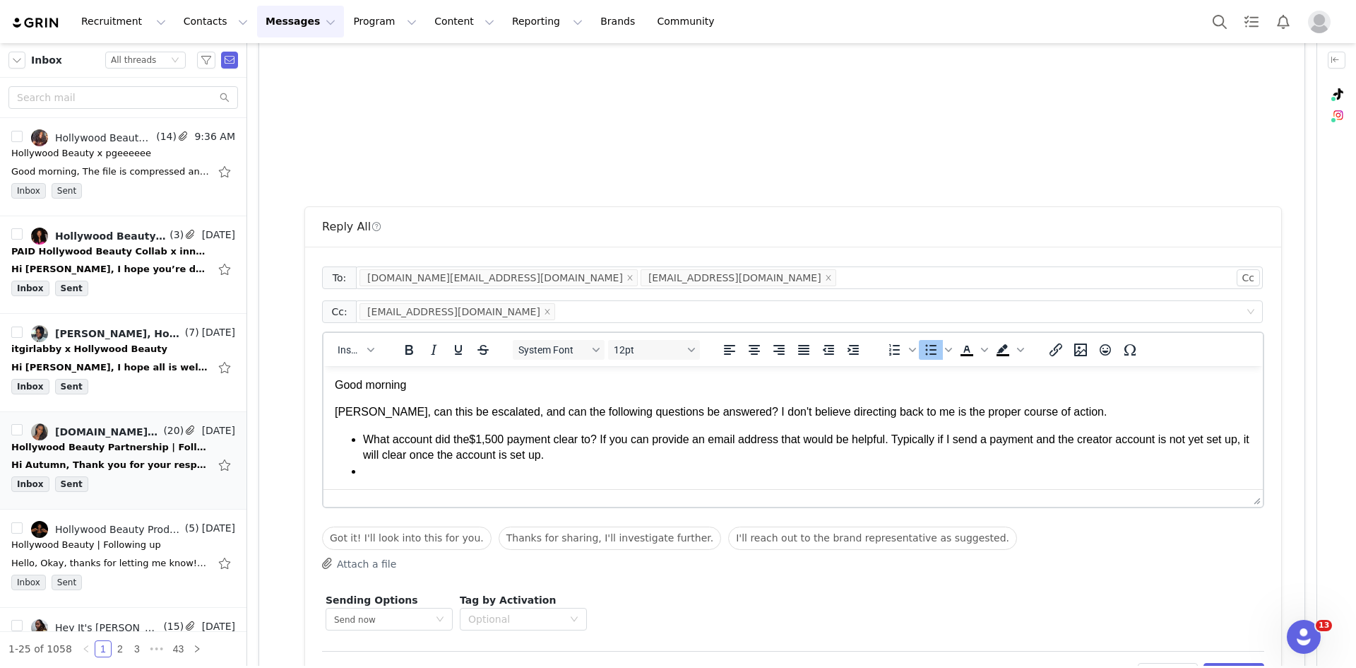
click at [431, 412] on li "Rich Text Area. Press ALT-0 for help." at bounding box center [807, 471] width 889 height 16
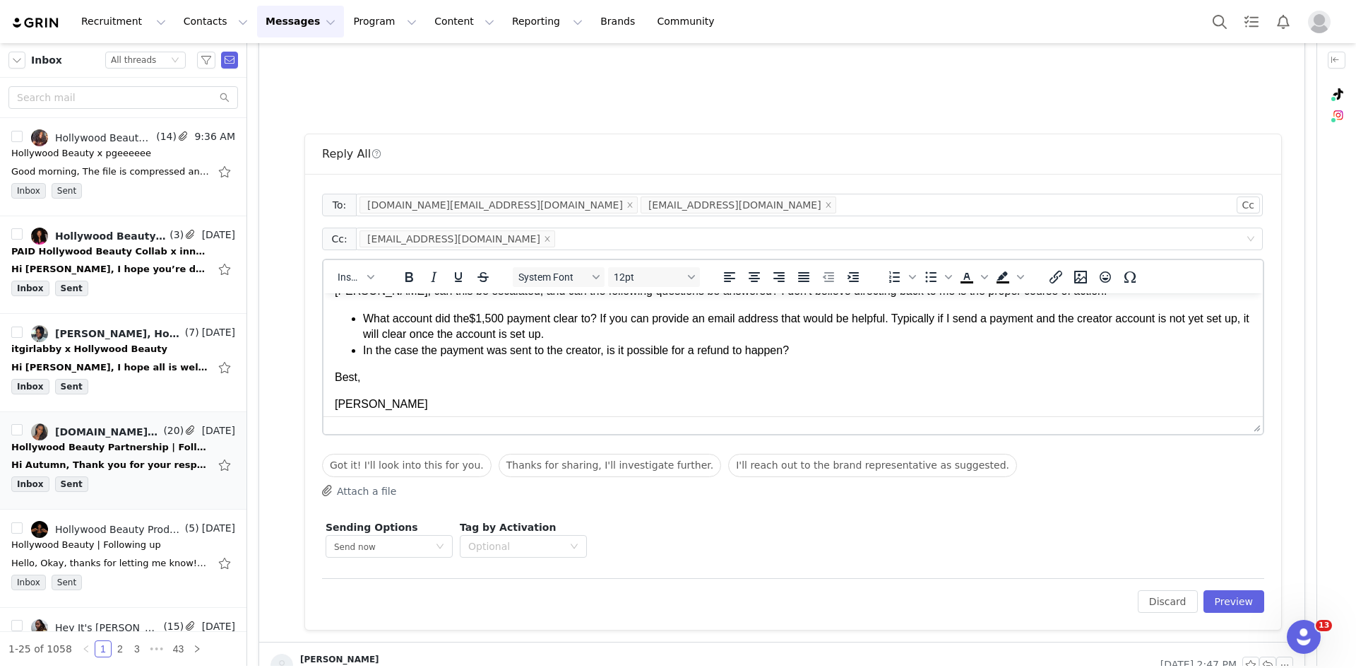
scroll to position [71, 0]
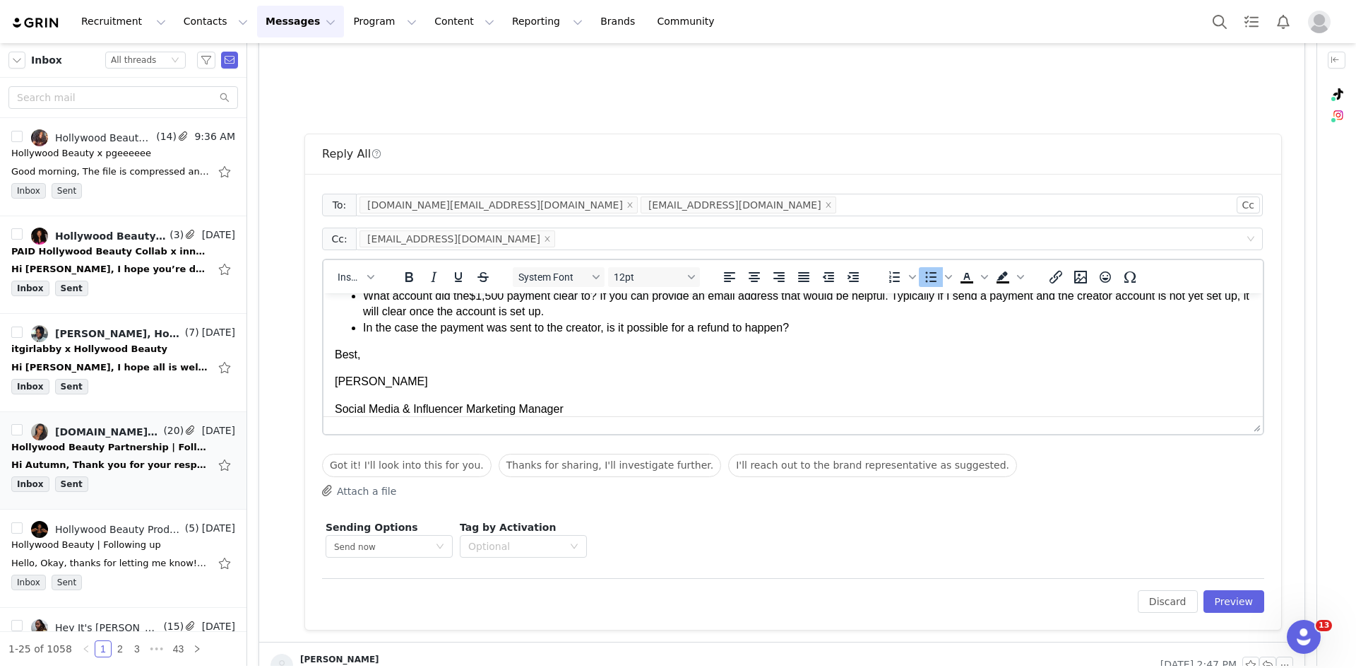
click at [450, 325] on li "In the case the payment was sent to the creator, is it possible for a refund to…" at bounding box center [807, 328] width 889 height 16
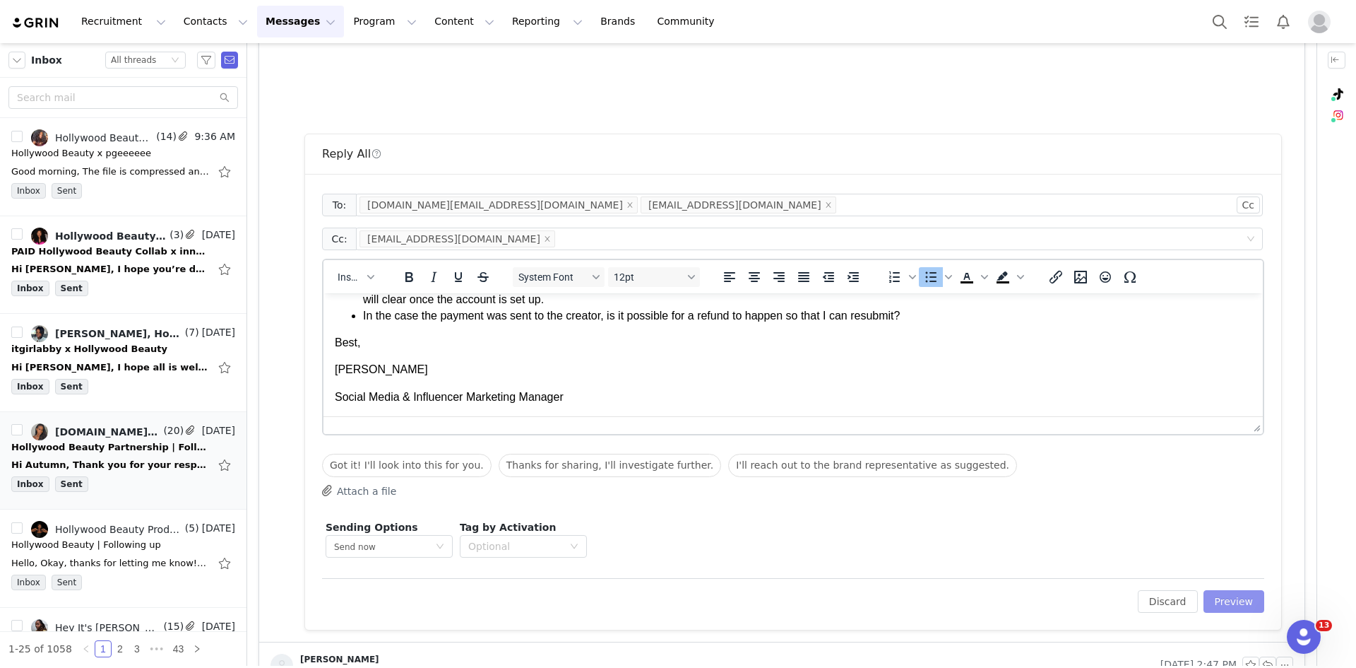
click at [450, 412] on button "Preview" at bounding box center [1234, 601] width 61 height 23
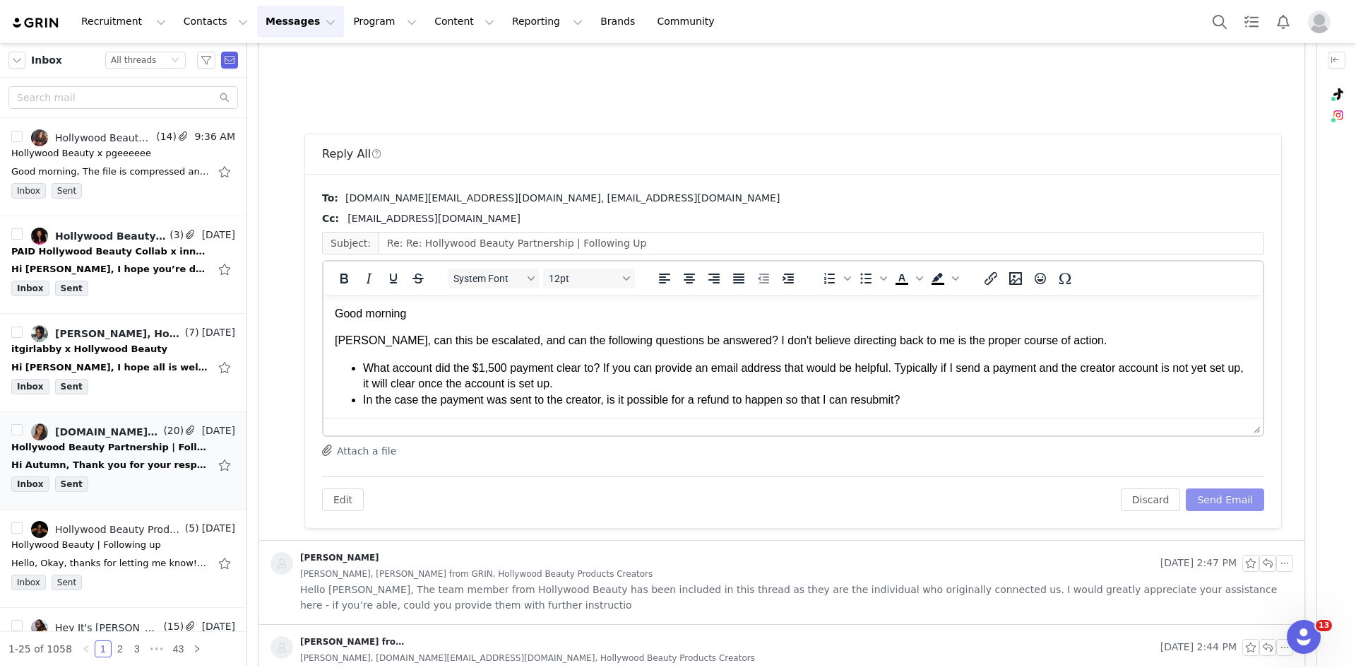
scroll to position [0, 0]
click at [450, 412] on button "Send Email" at bounding box center [1225, 499] width 78 height 23
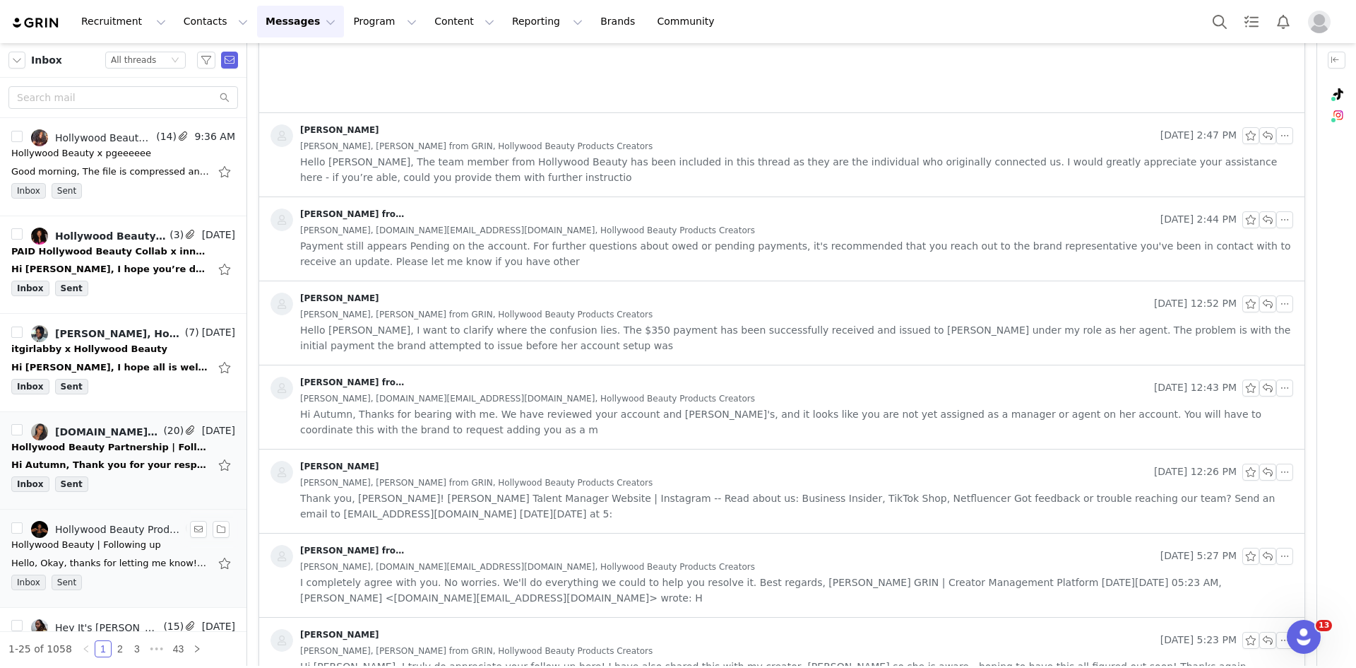
click at [95, 412] on li "Hollywood Beauty Products Creators, kellyjohosang1@gmail.com (5) Sep 26 Hollywo…" at bounding box center [123, 558] width 247 height 98
click at [96, 412] on div "Hi Autumn, Thank you for your response. Please reach out to the brand represent…" at bounding box center [110, 465] width 198 height 14
click at [96, 381] on div "Inbox Sent" at bounding box center [123, 389] width 224 height 21
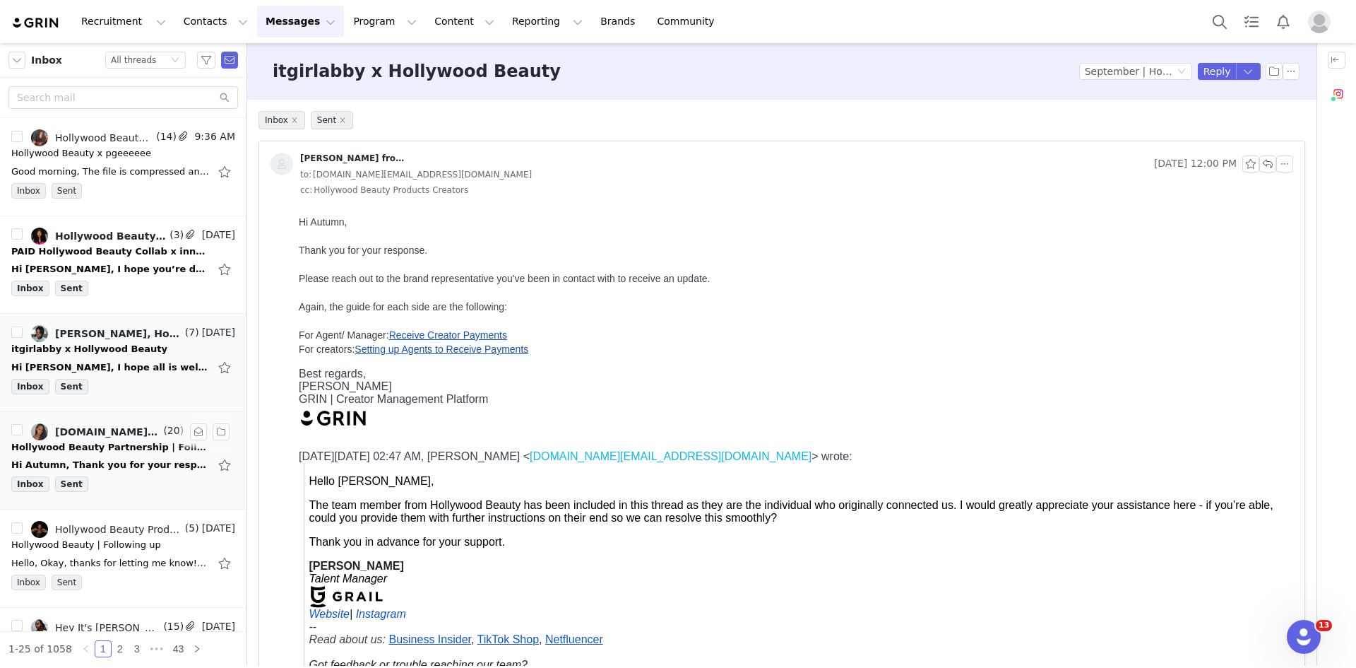
click at [94, 412] on div "autumn.green@grail-talent.com, Hollywood Beauty Products Creators, Rachel, Mari…" at bounding box center [107, 431] width 105 height 11
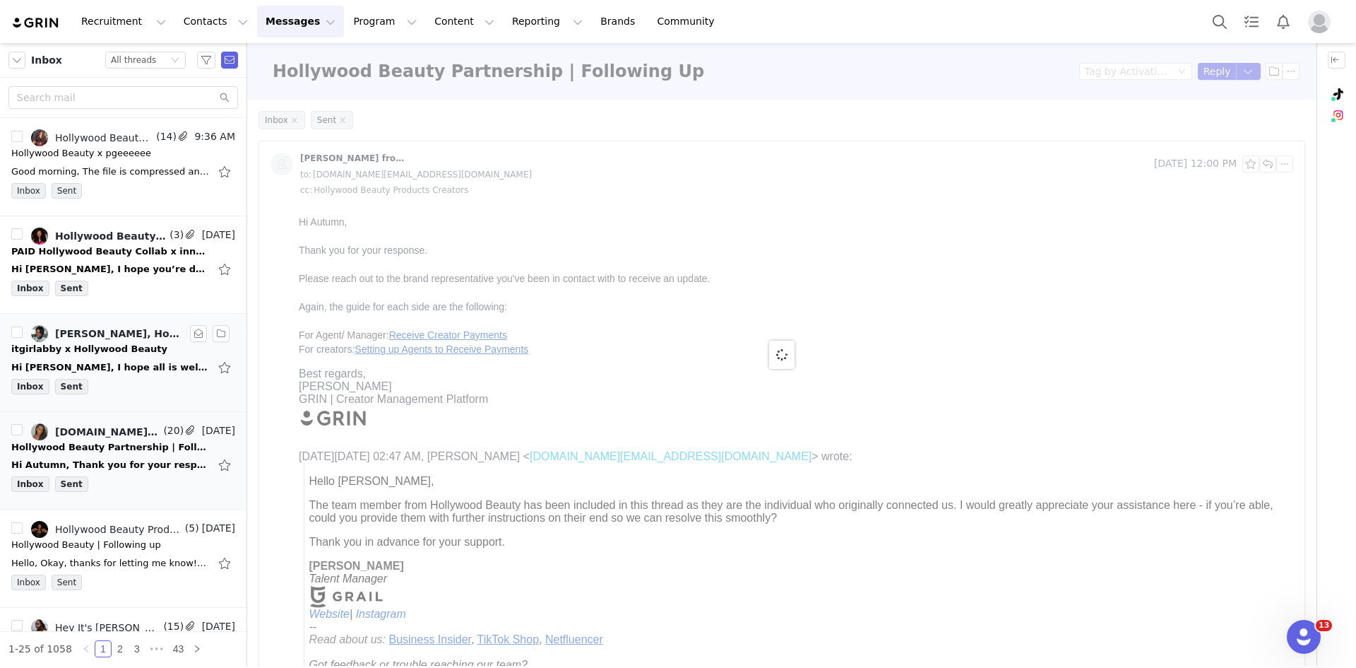
click at [93, 372] on div "Hi [PERSON_NAME], I hope all is well! Sorry I missed your email as I was away o…" at bounding box center [110, 367] width 198 height 14
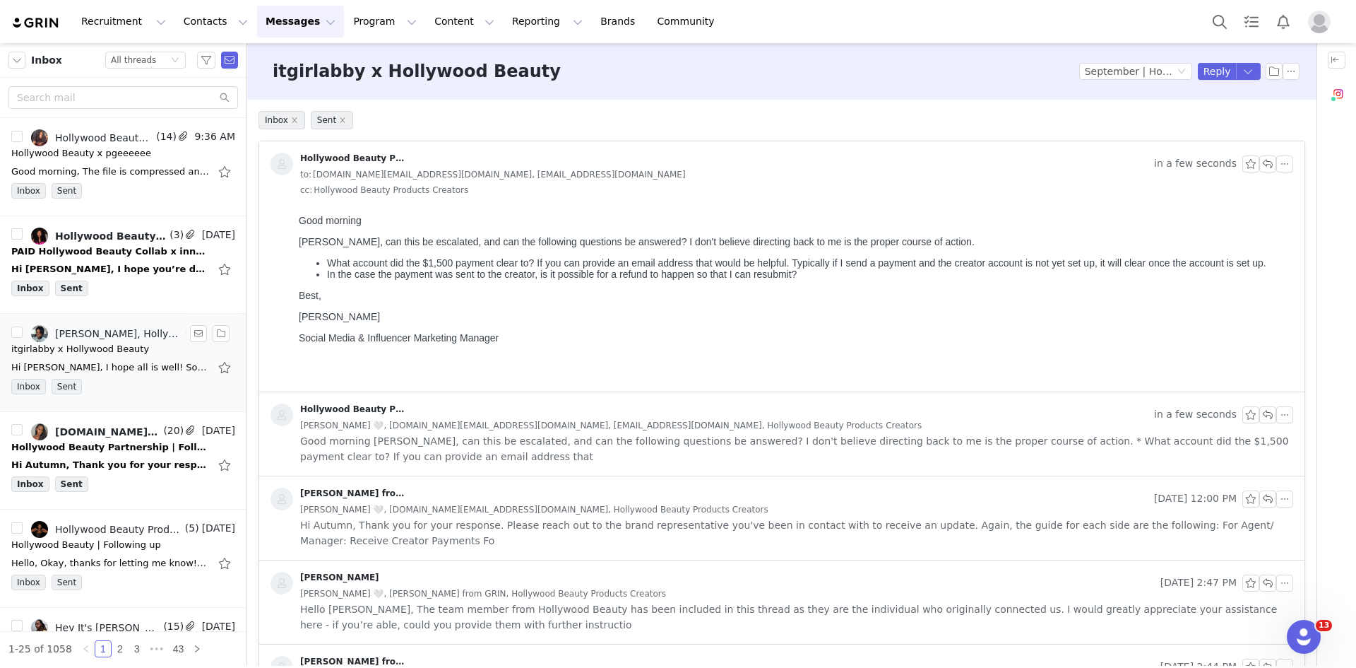
click at [93, 372] on div "Hi [PERSON_NAME], I hope all is well! Sorry I missed your email as I was away o…" at bounding box center [110, 367] width 198 height 14
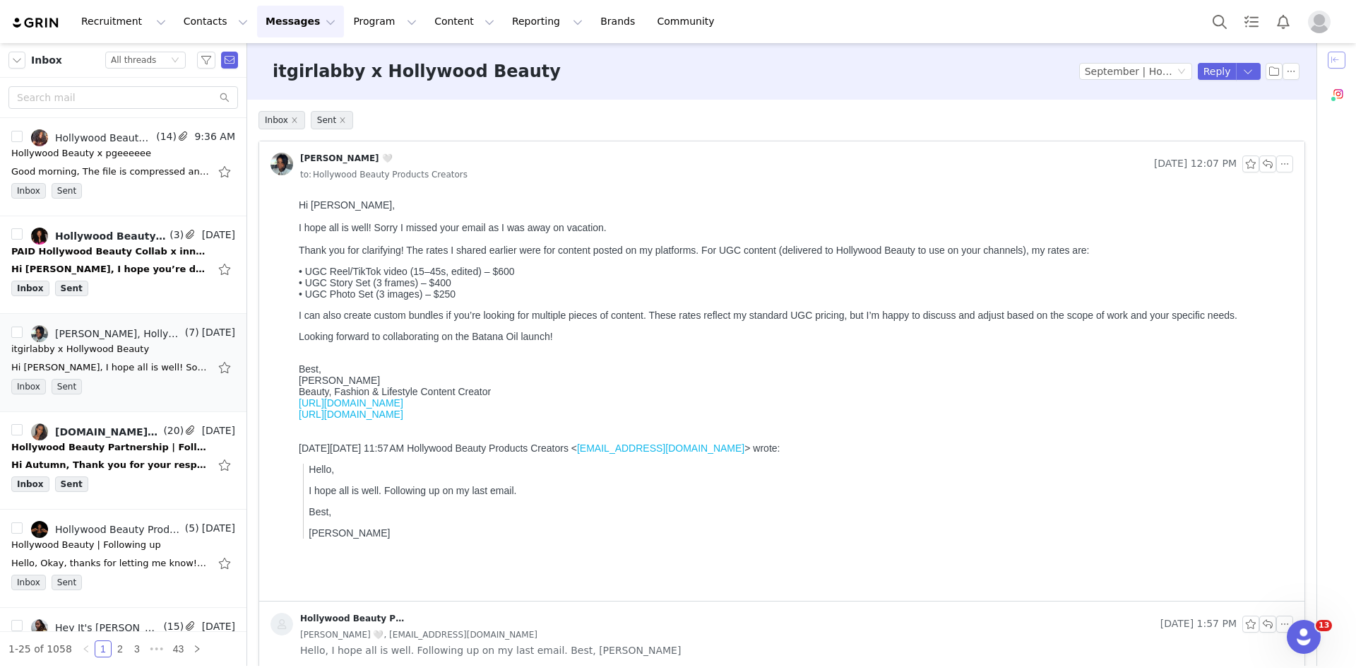
click at [450, 57] on button "button" at bounding box center [1337, 60] width 18 height 17
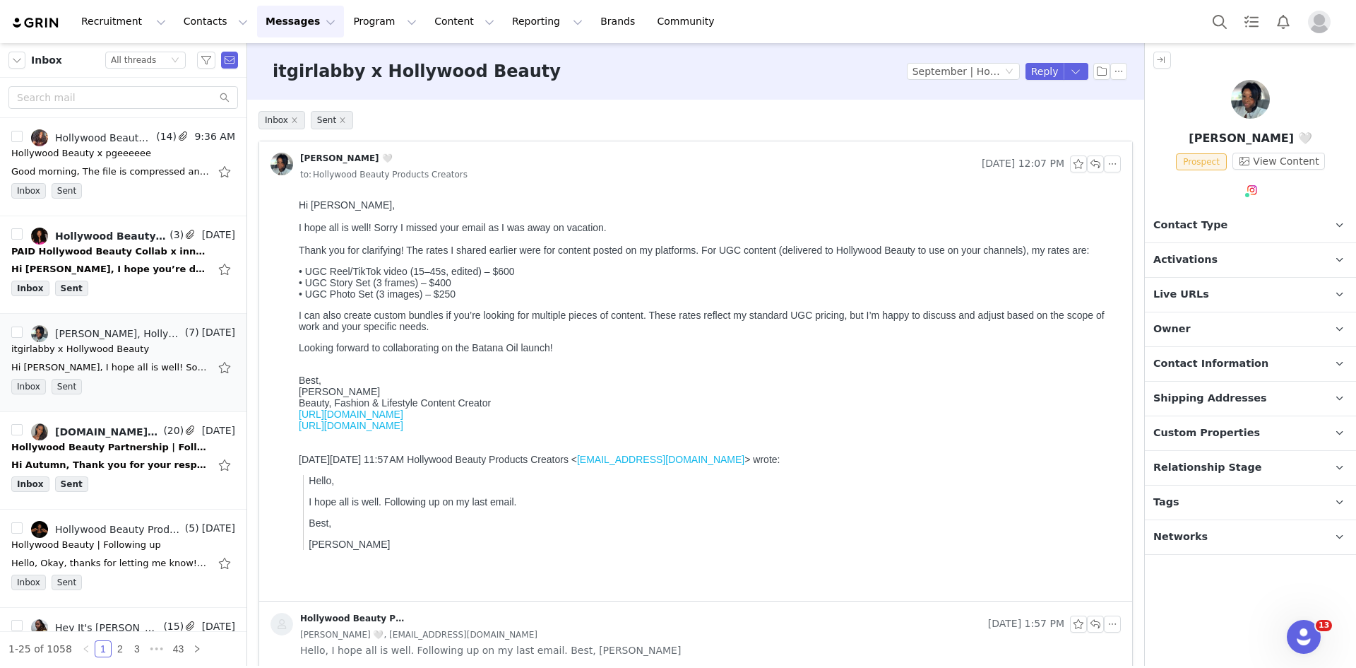
click at [450, 280] on p "Live URLs" at bounding box center [1233, 295] width 177 height 34
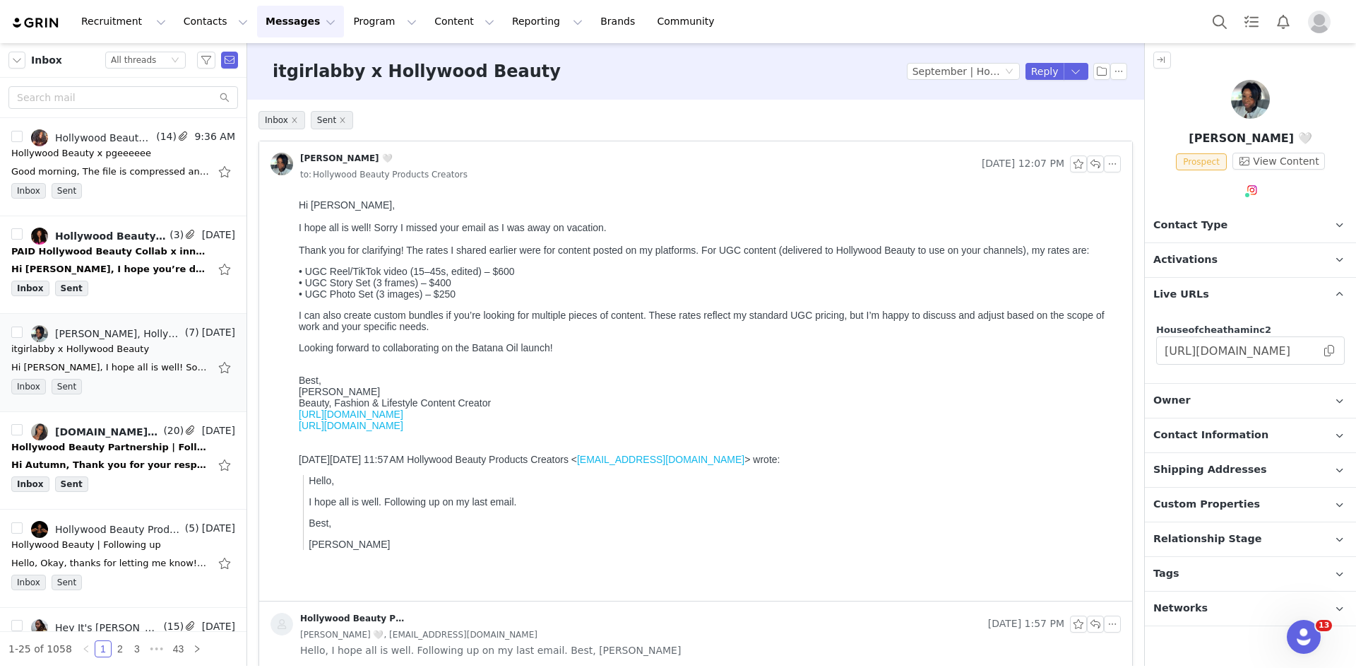
click at [450, 260] on span "Activations" at bounding box center [1186, 260] width 64 height 16
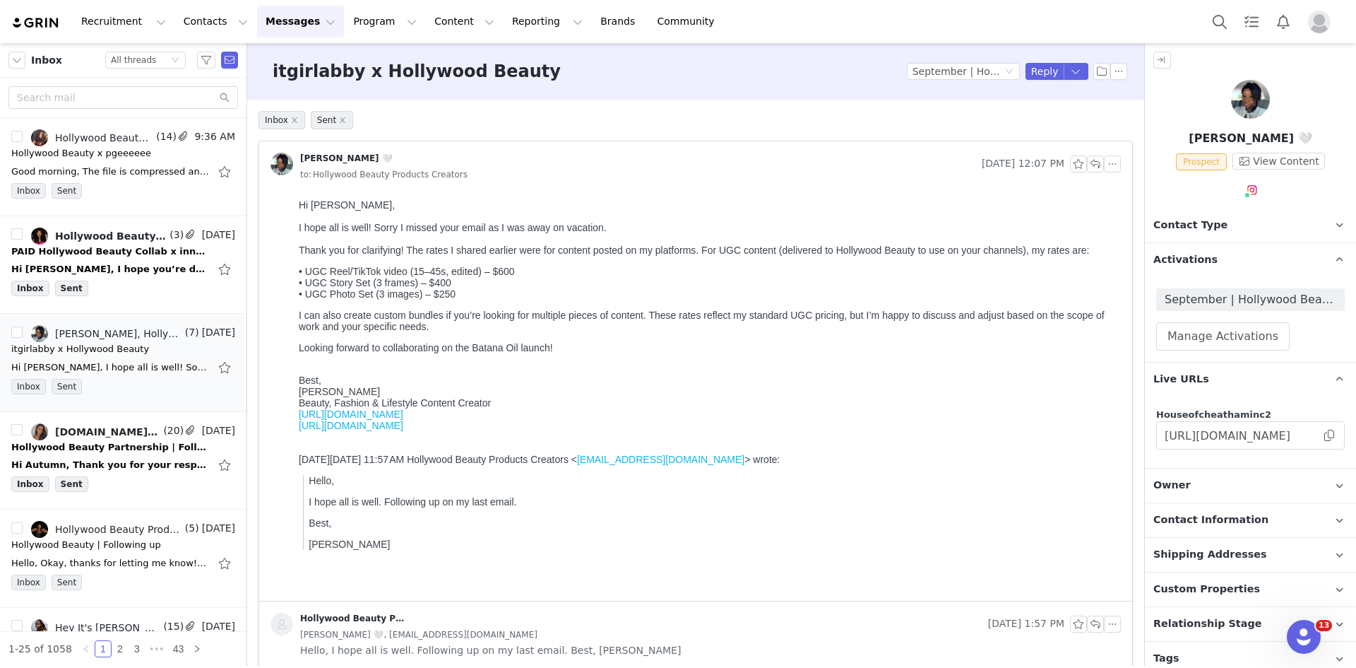
click at [450, 189] on div "Abiola K. 🤍 Sep 29, 2025 12:07 PM to: Hollywood Beauty Products Creators" at bounding box center [695, 167] width 873 height 52
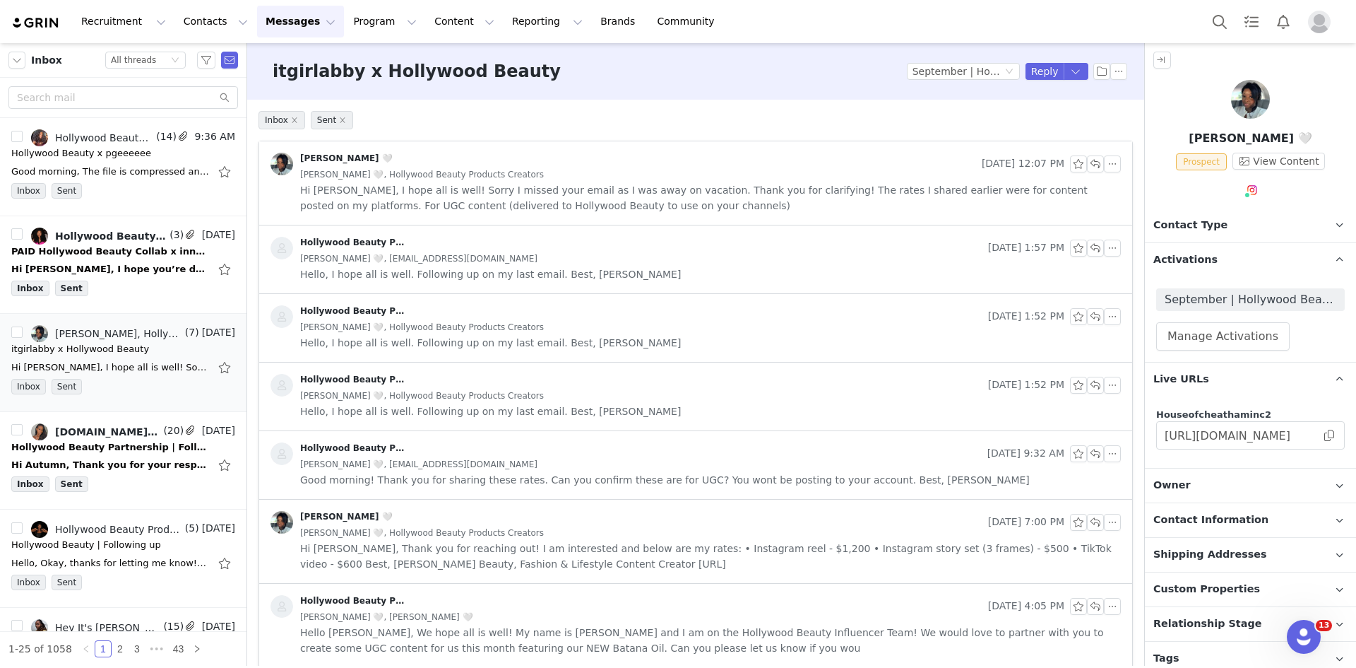
click at [450, 189] on span "Hi [PERSON_NAME], I hope all is well! Sorry I missed your email as I was away o…" at bounding box center [710, 197] width 821 height 31
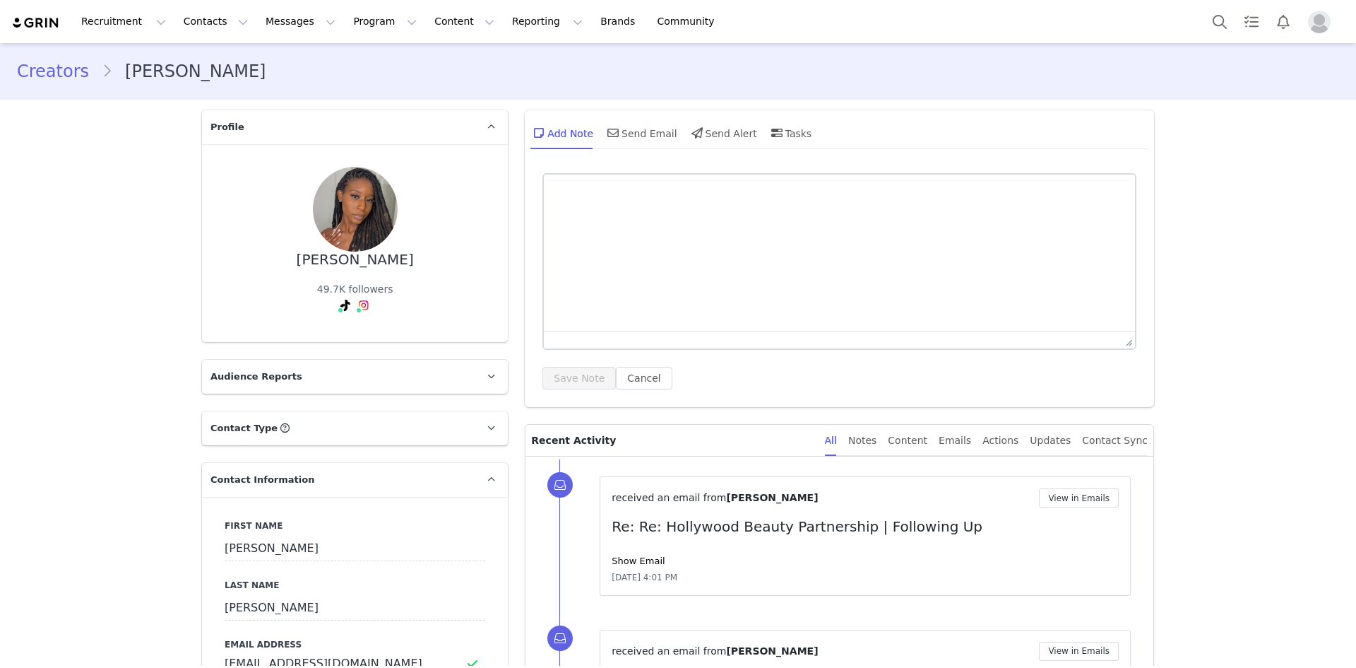
type input "+1 ([GEOGRAPHIC_DATA])"
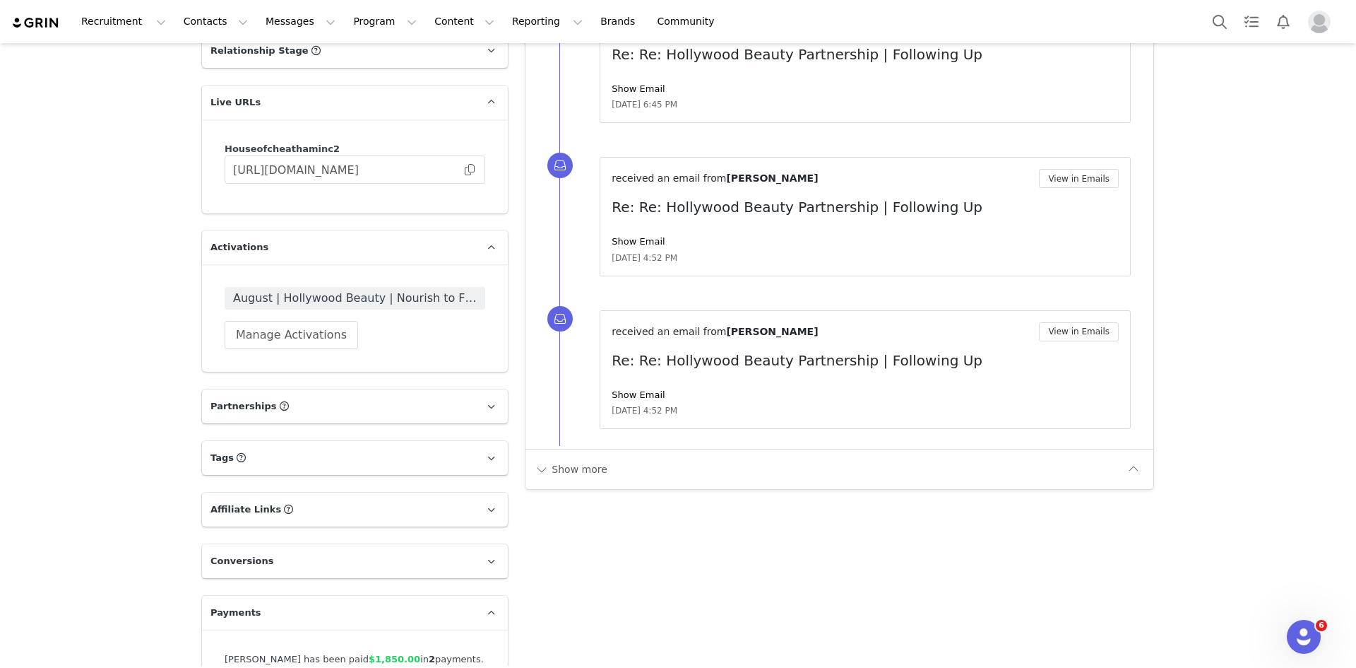
scroll to position [1670, 0]
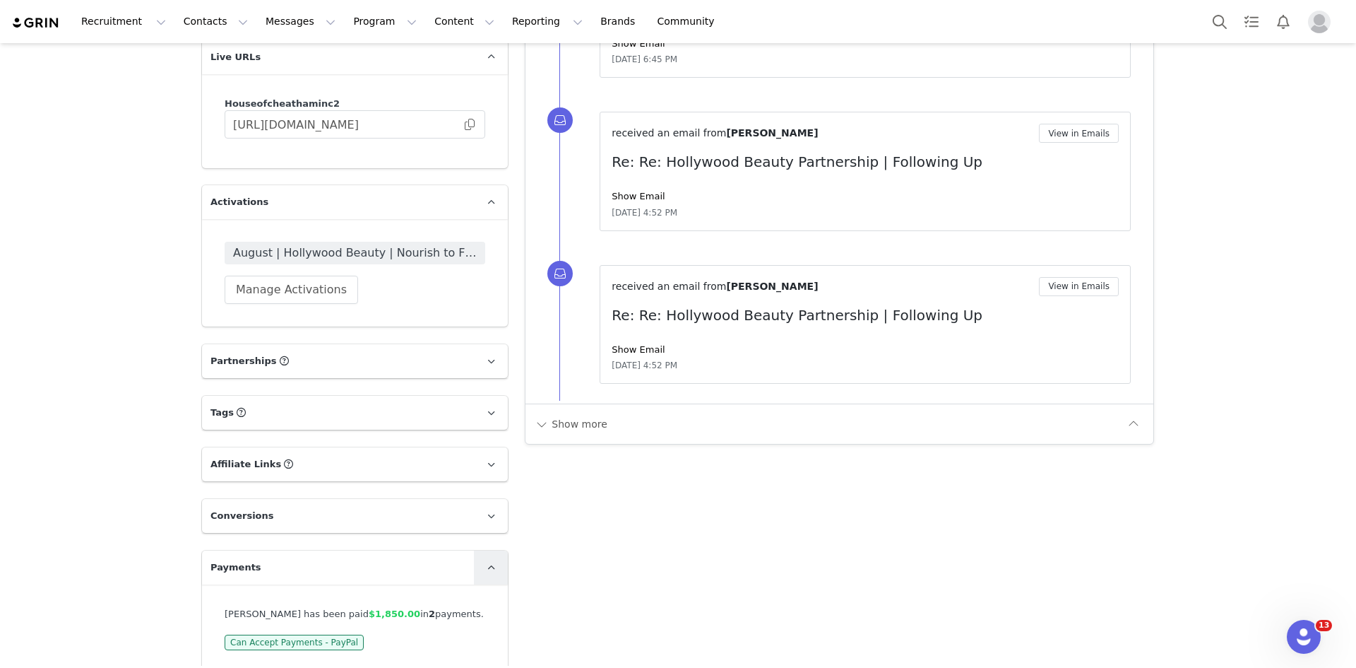
click at [488, 563] on icon at bounding box center [491, 567] width 8 height 9
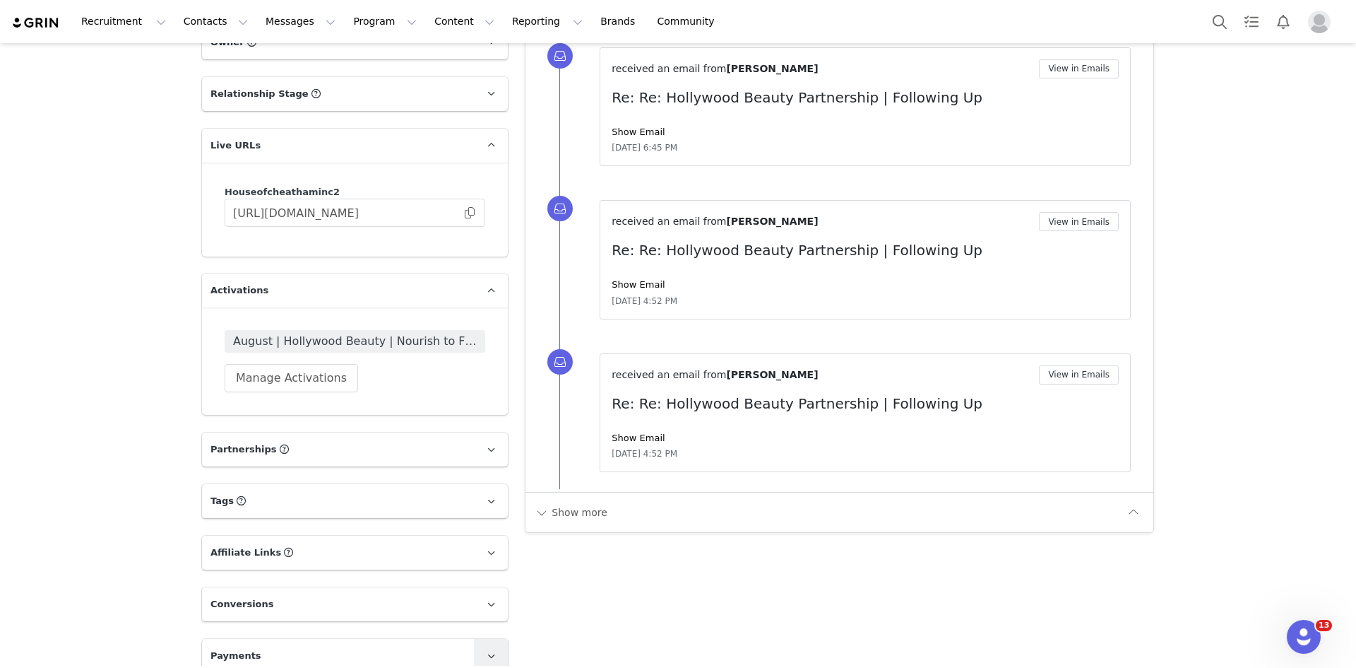
click at [482, 647] on span at bounding box center [490, 655] width 17 height 17
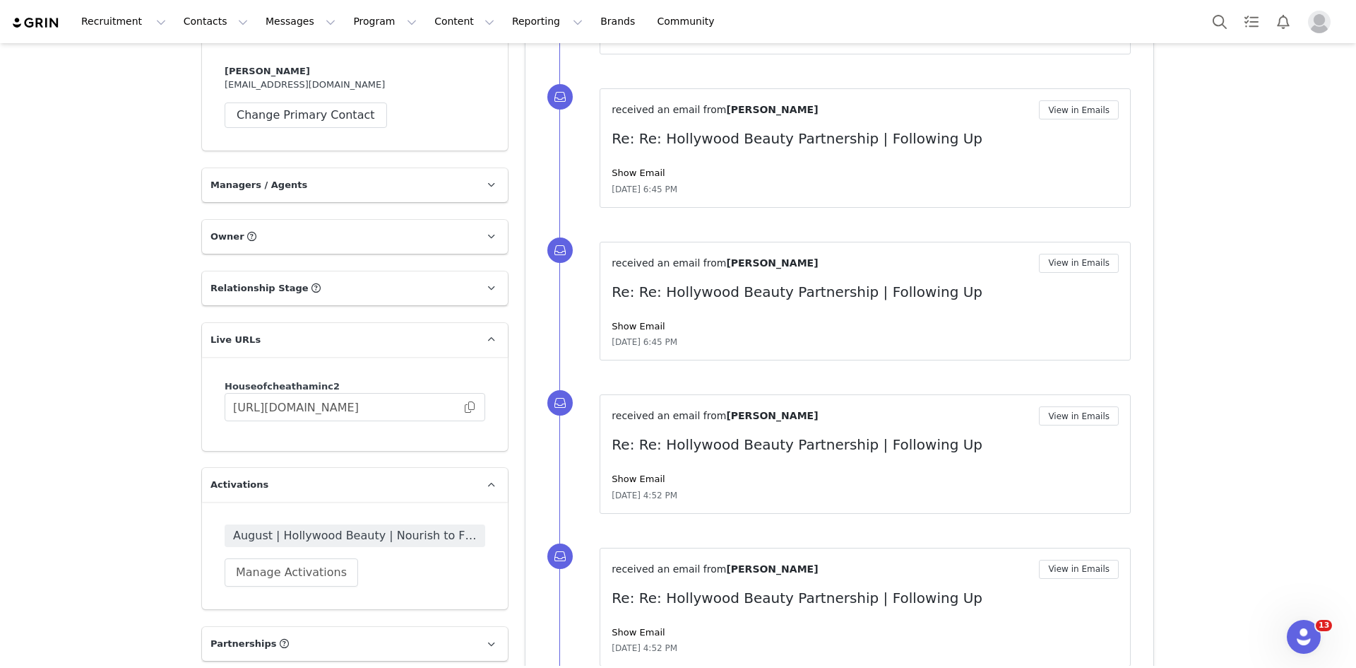
scroll to position [1317, 0]
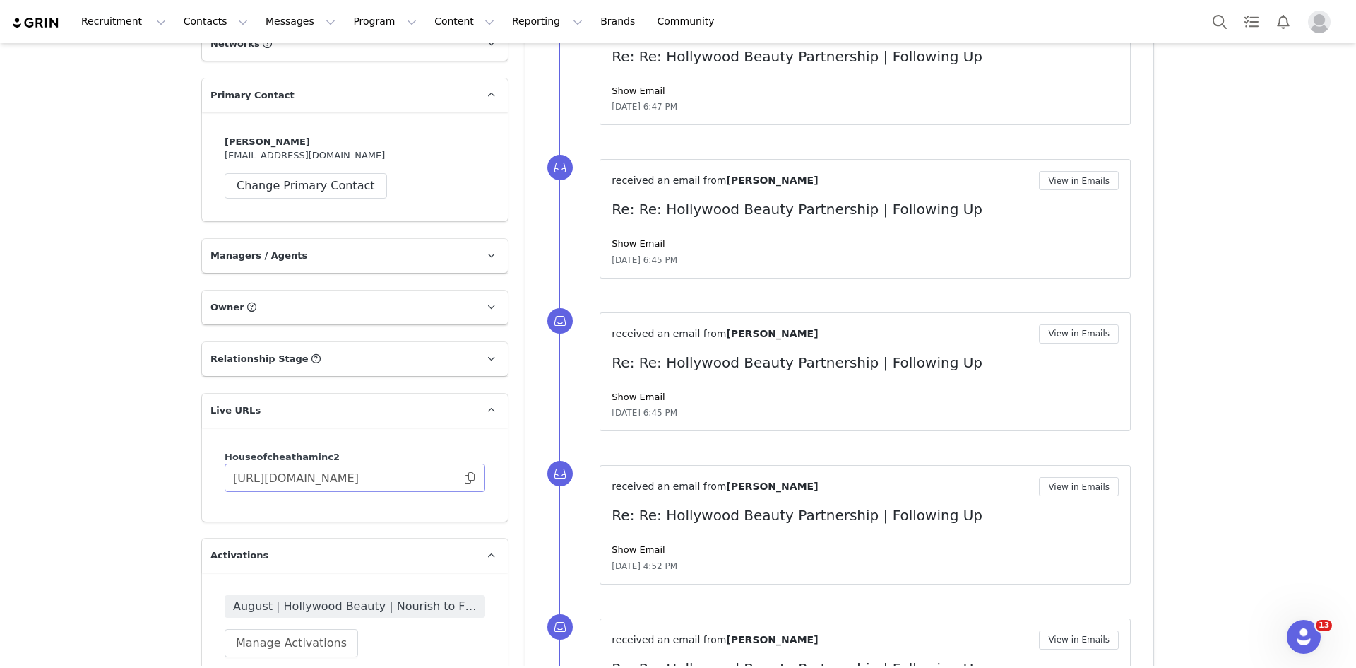
click at [463, 478] on span at bounding box center [470, 478] width 14 height 0
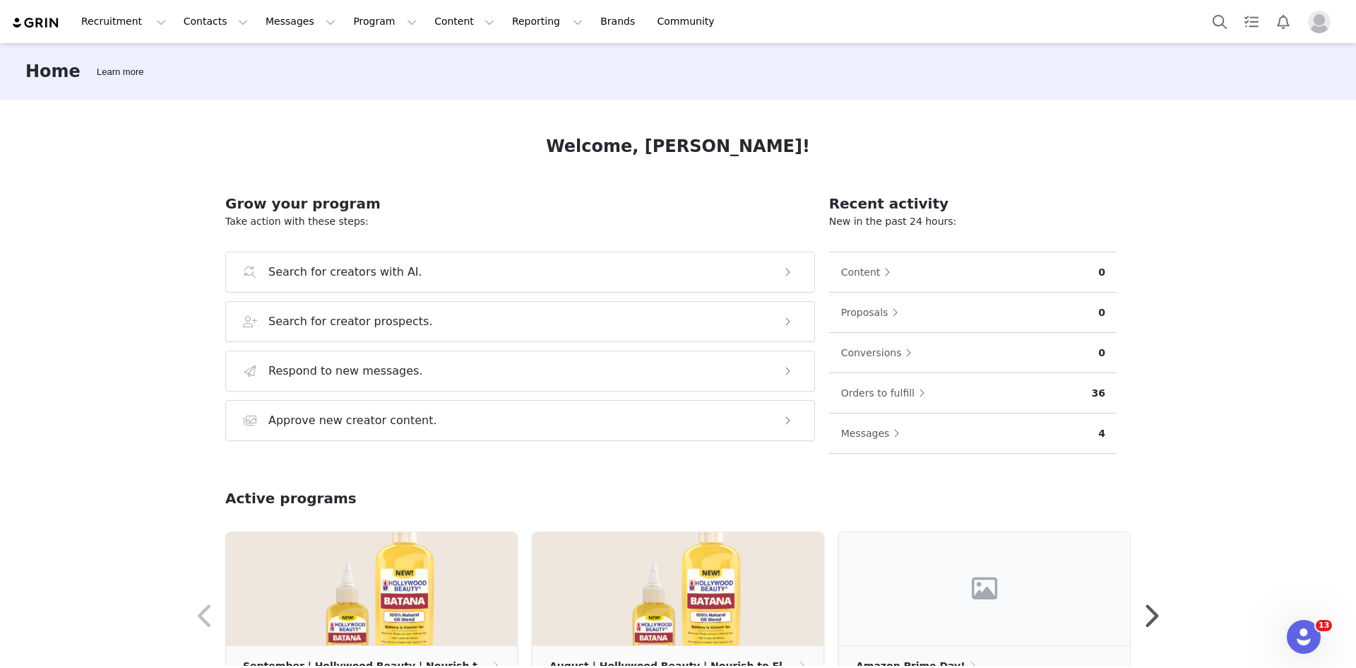
click at [1317, 23] on img "Profile" at bounding box center [1319, 22] width 23 height 23
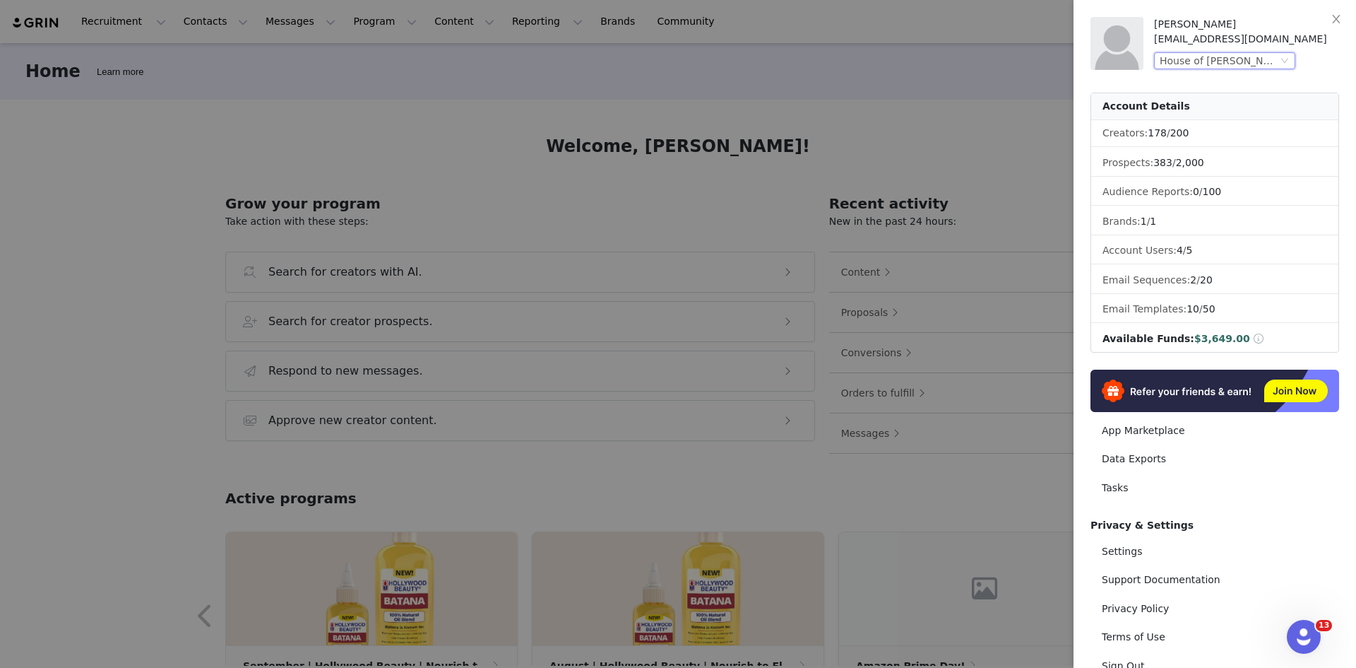
click at [1238, 54] on div "House of [PERSON_NAME], Inc. (Hollywood Beauty)" at bounding box center [1219, 61] width 118 height 16
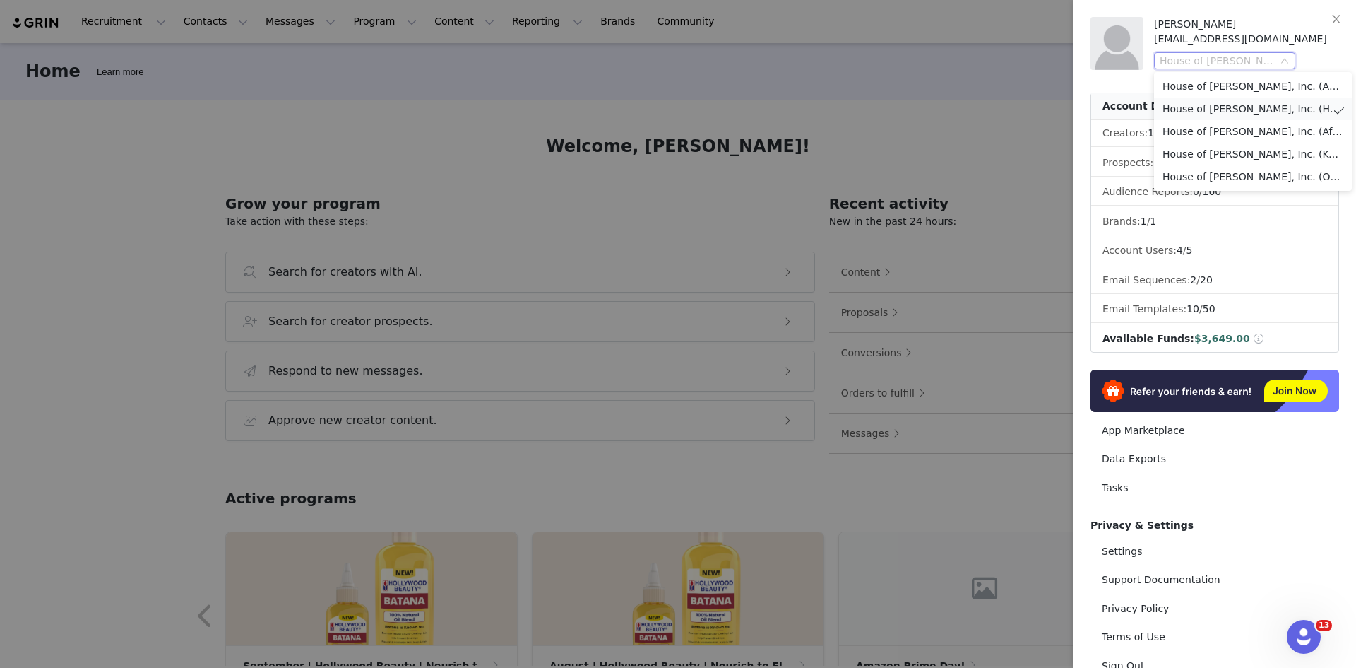
click at [1221, 110] on li "House of [PERSON_NAME], Inc. (Hollywood Beauty)" at bounding box center [1253, 108] width 198 height 23
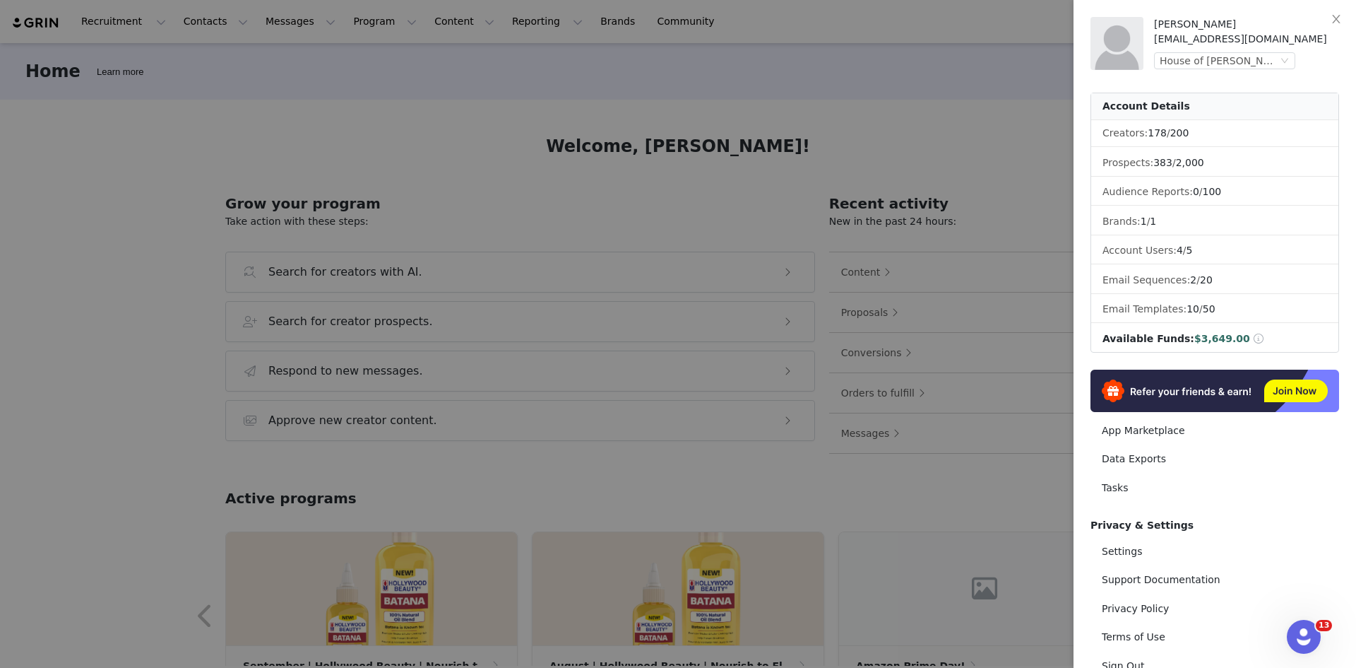
click at [375, 24] on div at bounding box center [678, 334] width 1356 height 668
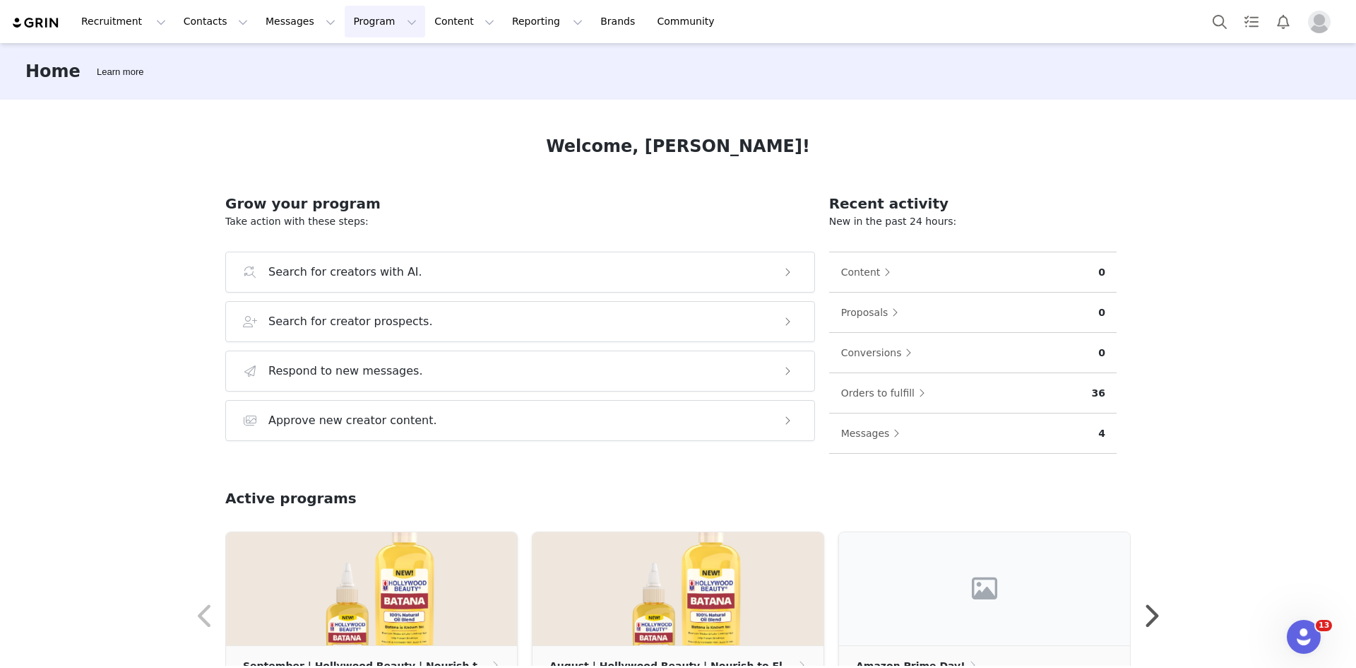
click at [345, 25] on button "Program Program" at bounding box center [385, 22] width 81 height 32
click at [338, 54] on link "Activations" at bounding box center [366, 62] width 112 height 26
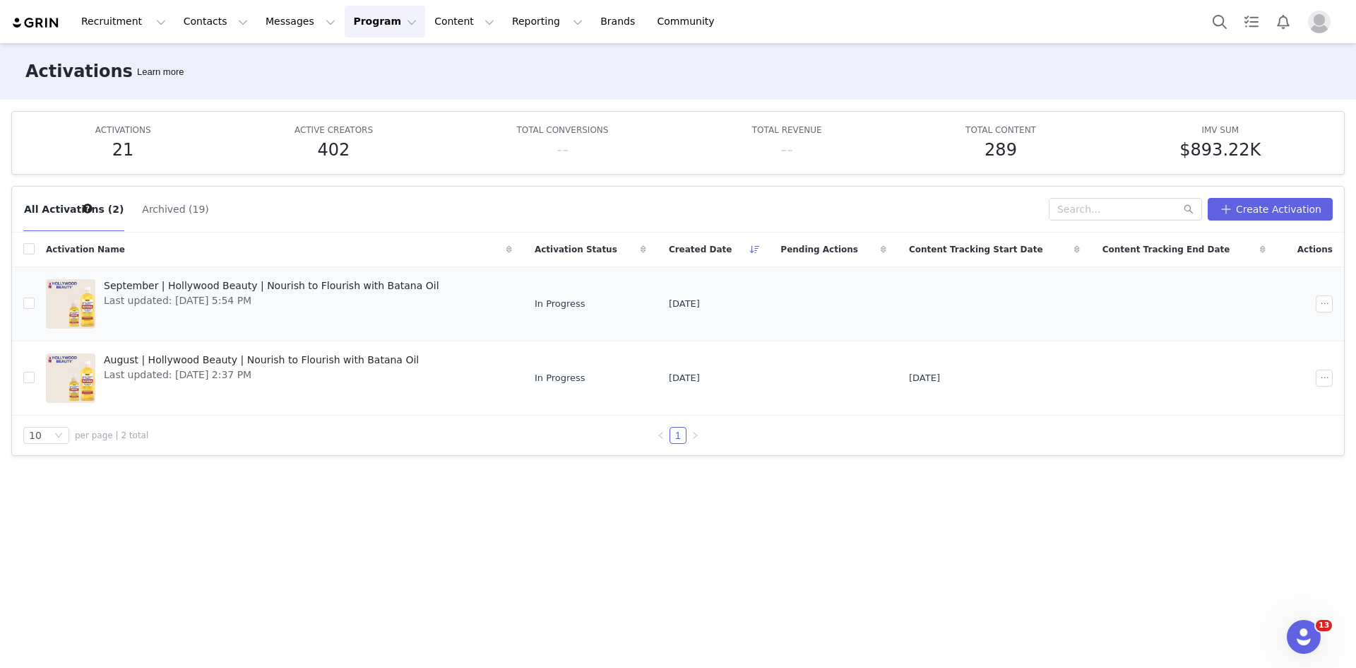
click at [387, 284] on span "September | Hollywood Beauty | Nourish to Flourish with Batana Oil" at bounding box center [272, 285] width 336 height 15
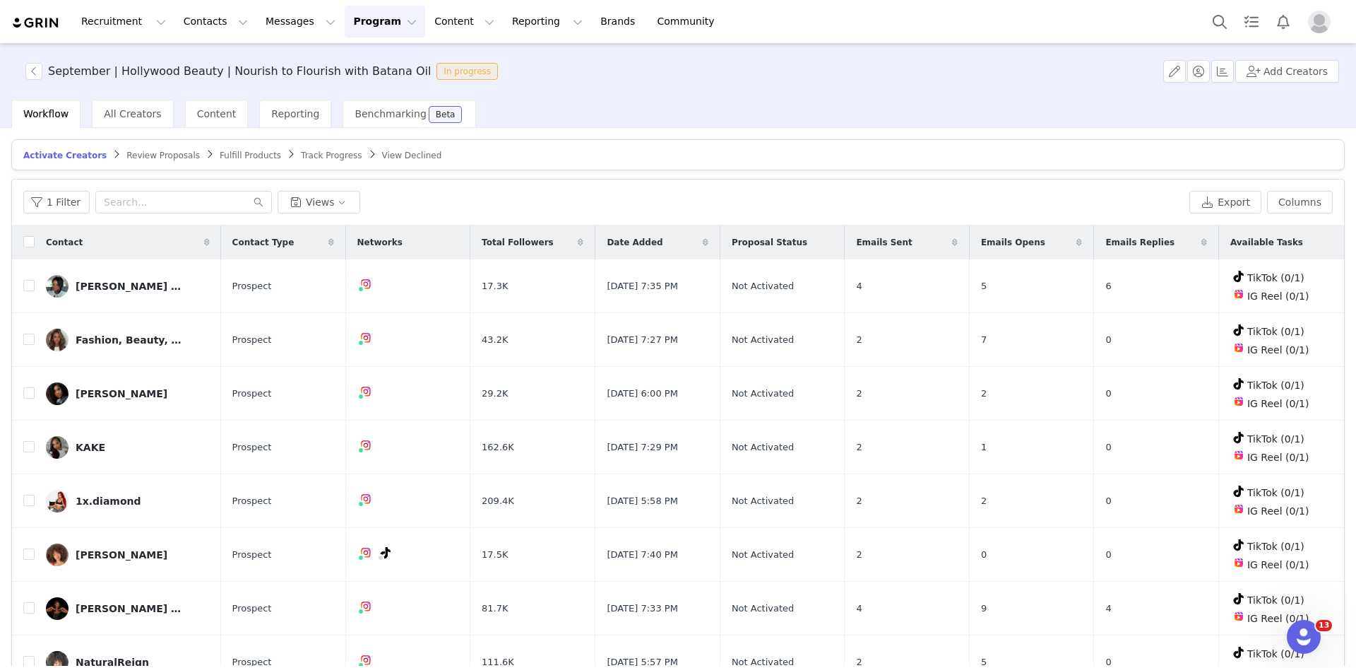
click at [313, 152] on span "Track Progress" at bounding box center [331, 155] width 61 height 10
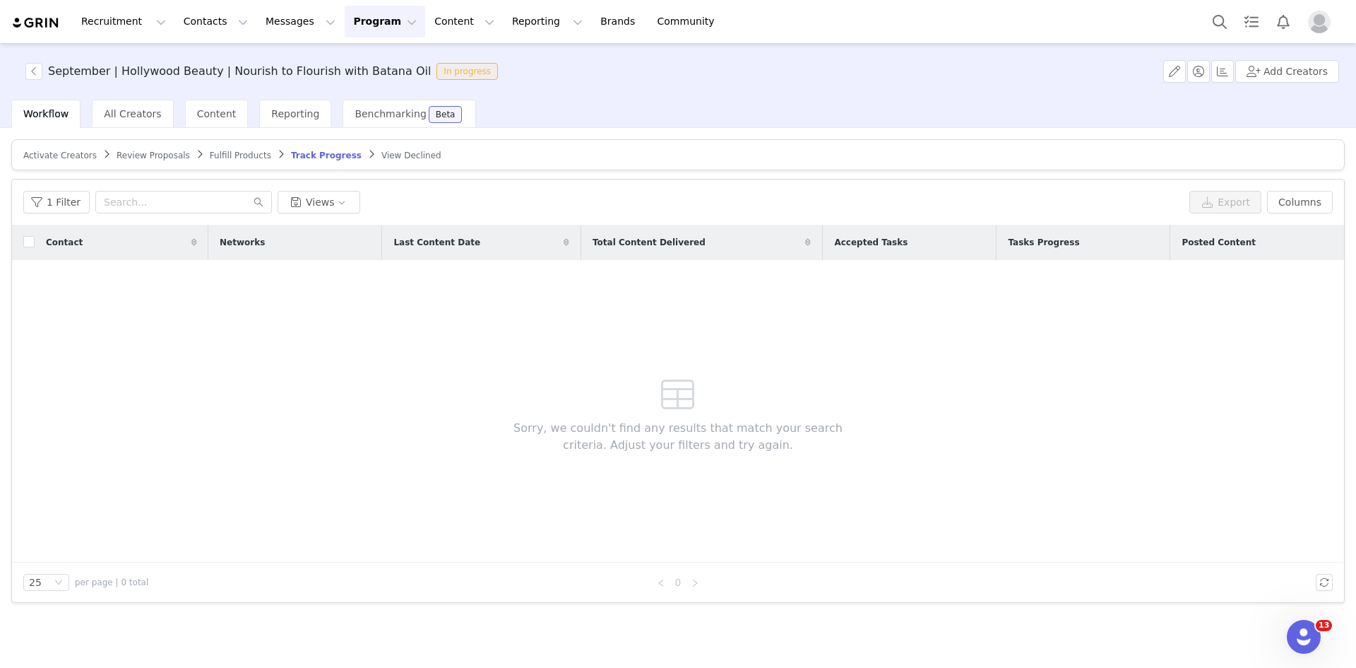
click at [34, 155] on span "Activate Creators" at bounding box center [59, 155] width 73 height 10
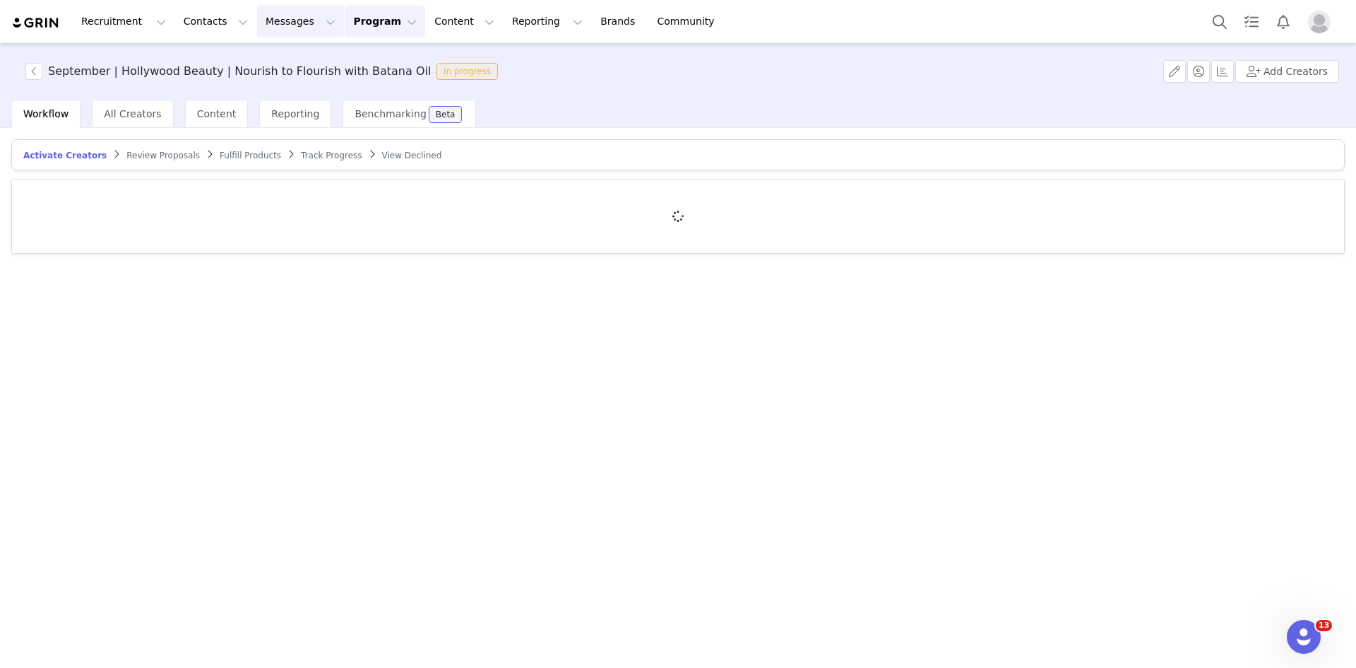
click at [292, 24] on button "Messages Messages" at bounding box center [300, 22] width 87 height 32
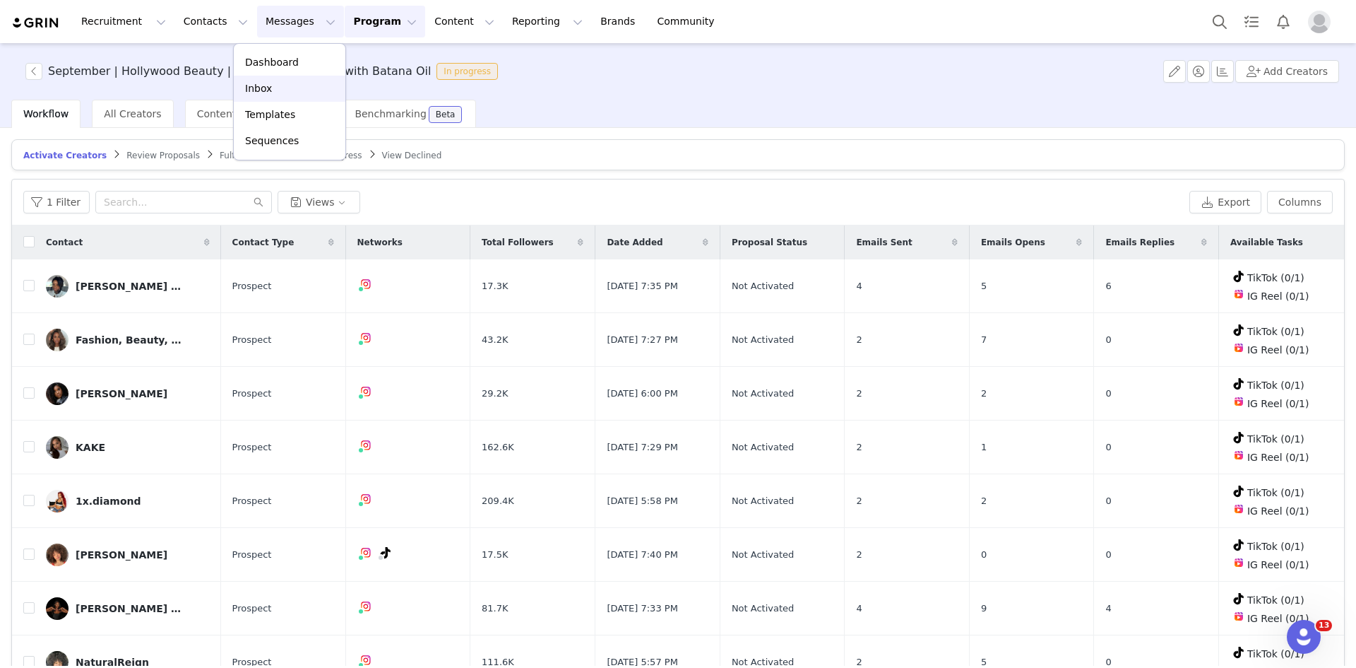
click at [278, 83] on div "Inbox" at bounding box center [289, 88] width 95 height 15
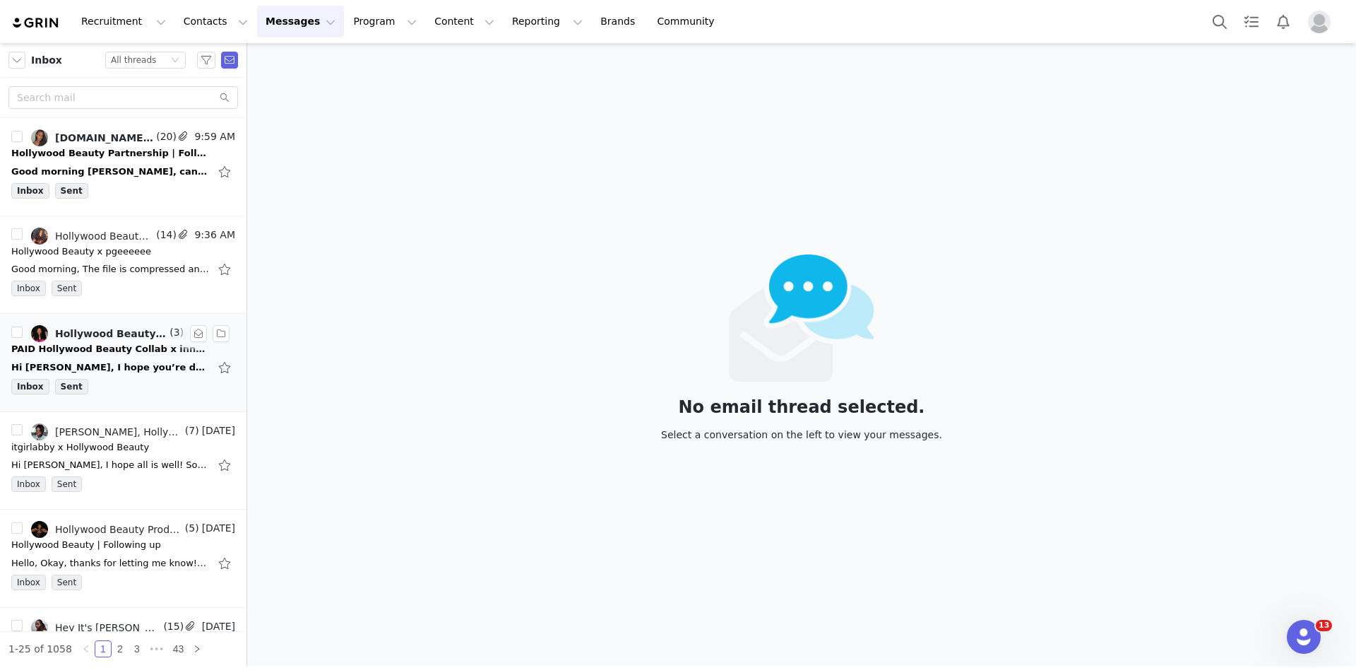
click at [143, 359] on div "Hi [PERSON_NAME], I hope you’re doing well! I just wanted to follow up on my pr…" at bounding box center [123, 367] width 224 height 23
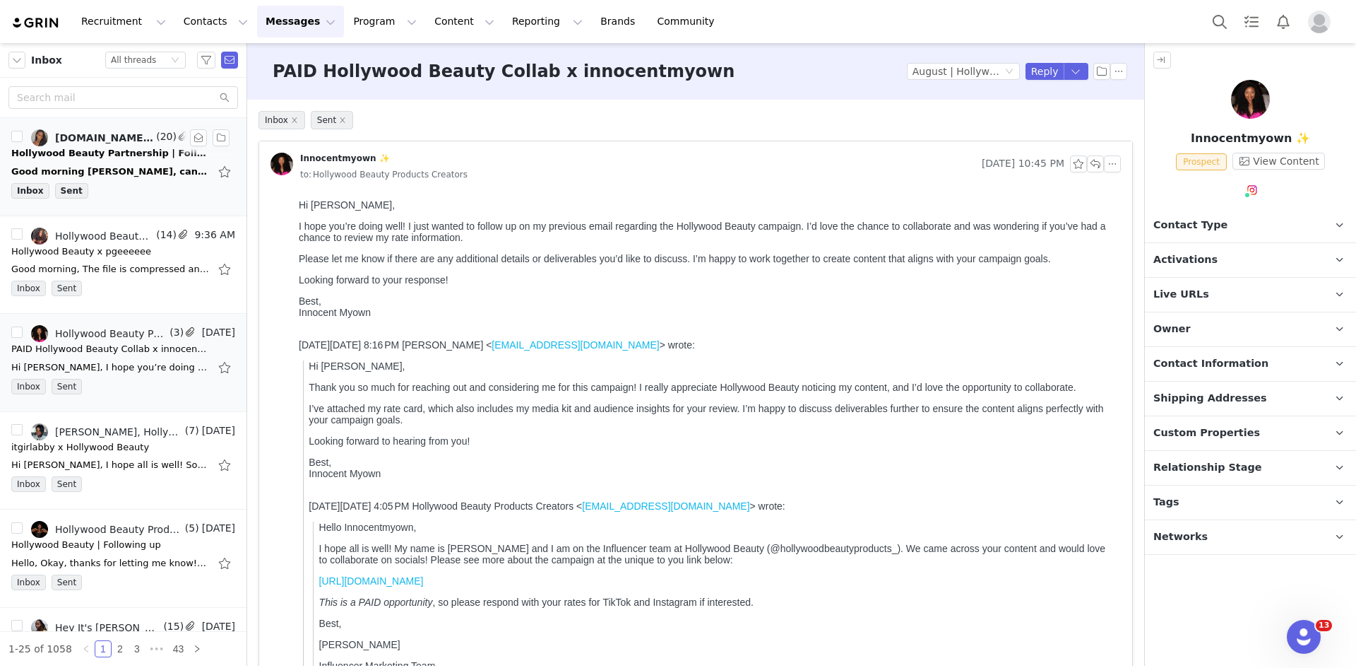
click at [157, 201] on div "Inbox Sent" at bounding box center [123, 193] width 224 height 21
